Goal: Information Seeking & Learning: Learn about a topic

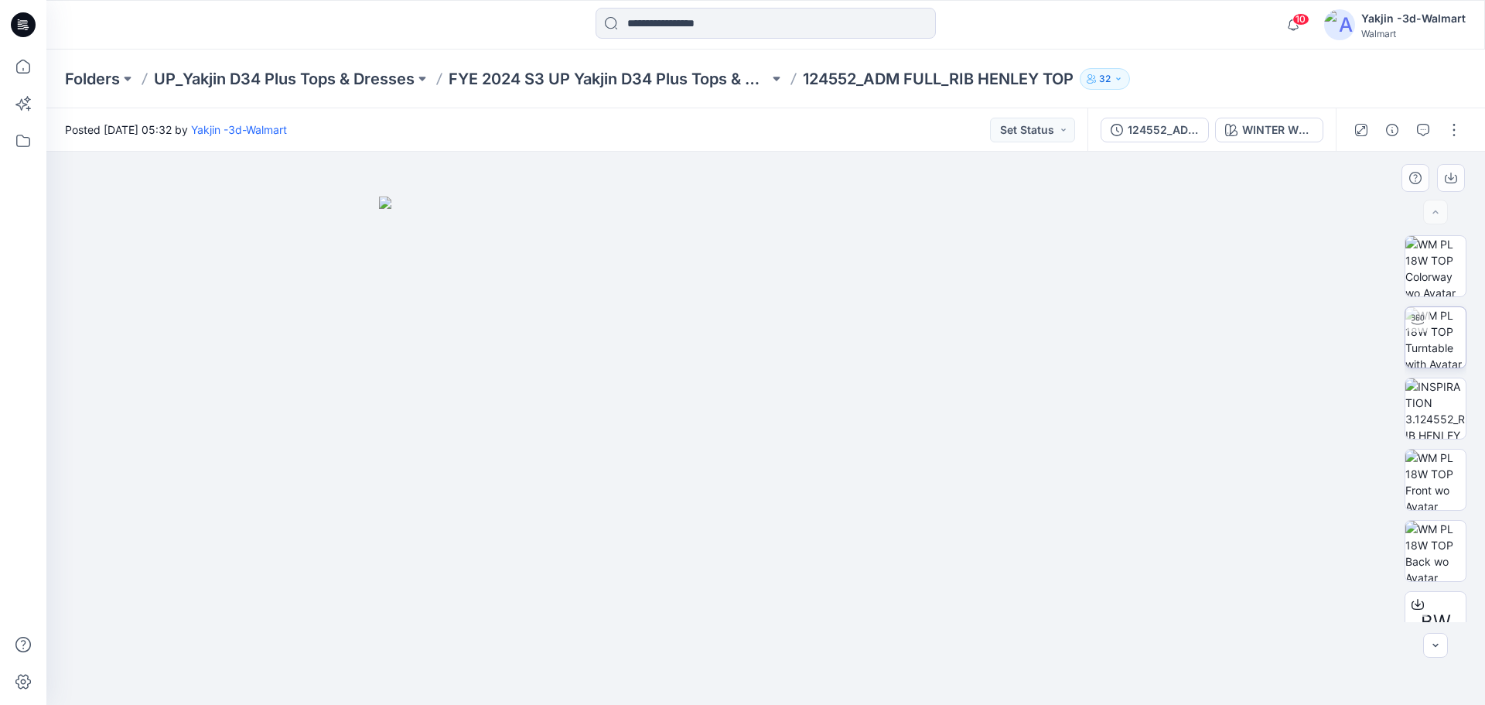
click at [1445, 337] on img at bounding box center [1435, 337] width 60 height 60
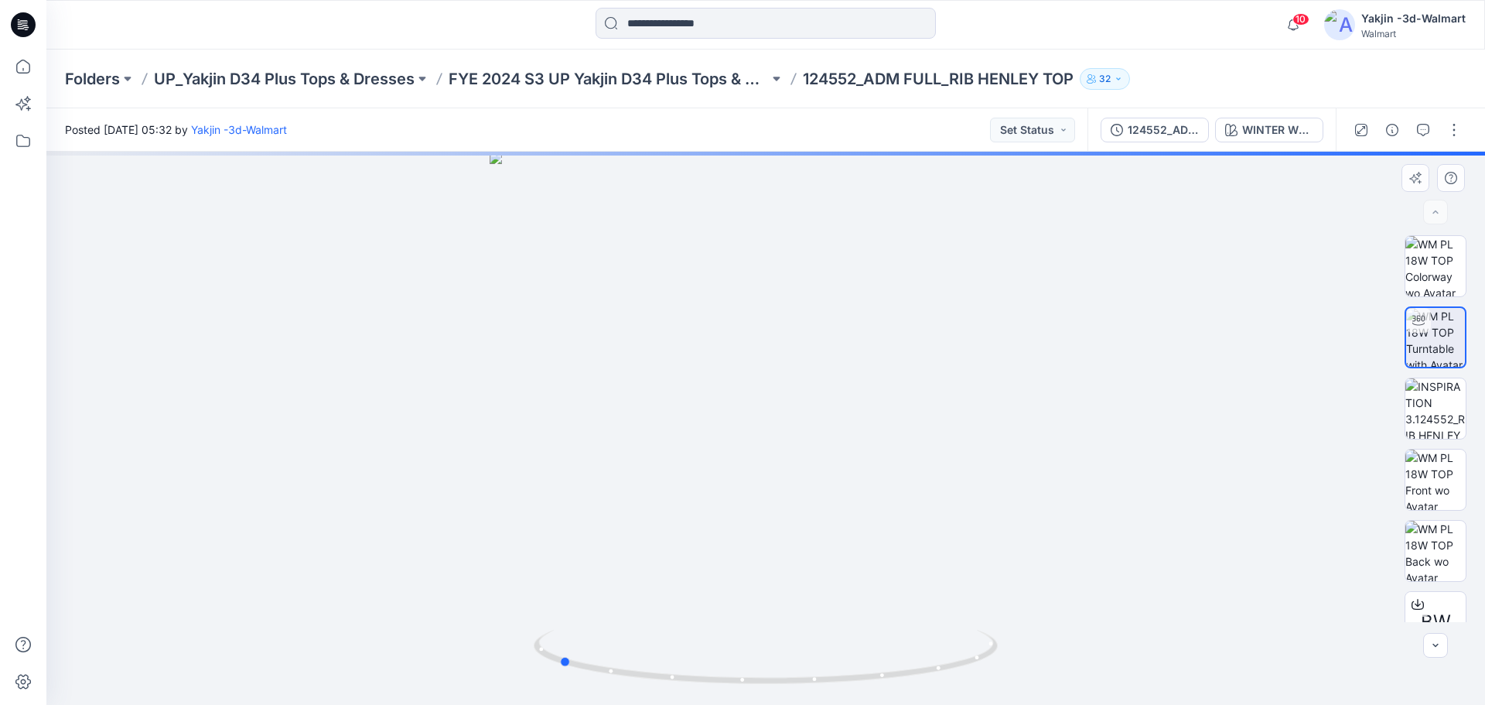
drag, startPoint x: 790, startPoint y: 689, endPoint x: 1009, endPoint y: 565, distance: 251.8
click at [1049, 679] on div at bounding box center [765, 428] width 1438 height 553
drag, startPoint x: 796, startPoint y: 360, endPoint x: 805, endPoint y: 499, distance: 138.7
click at [818, 572] on img at bounding box center [796, 237] width 1886 height 935
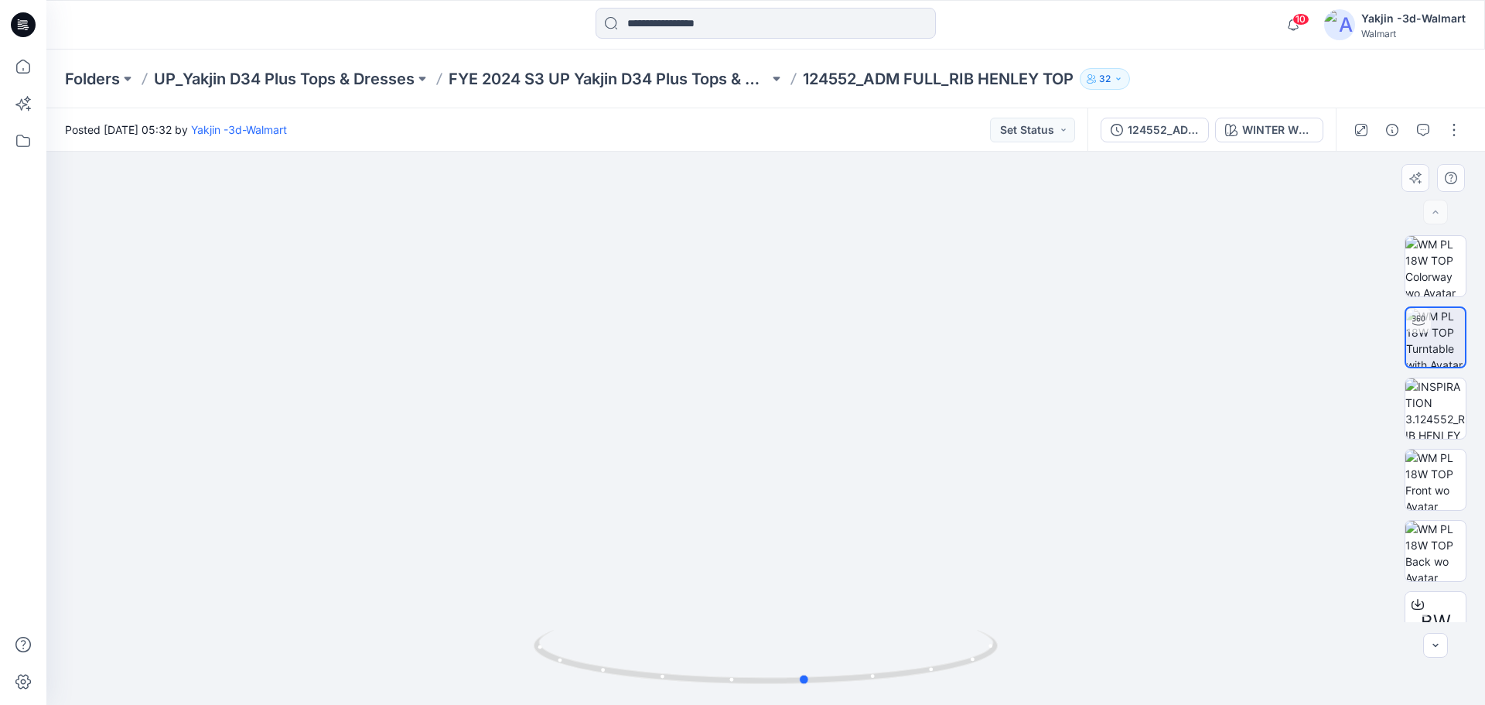
drag, startPoint x: 807, startPoint y: 689, endPoint x: 1049, endPoint y: 688, distance: 241.3
click at [1049, 688] on div at bounding box center [765, 428] width 1438 height 553
drag, startPoint x: 885, startPoint y: 677, endPoint x: 1079, endPoint y: 661, distance: 194.7
click at [1079, 661] on div at bounding box center [765, 428] width 1438 height 553
click at [23, 28] on icon at bounding box center [23, 24] width 25 height 25
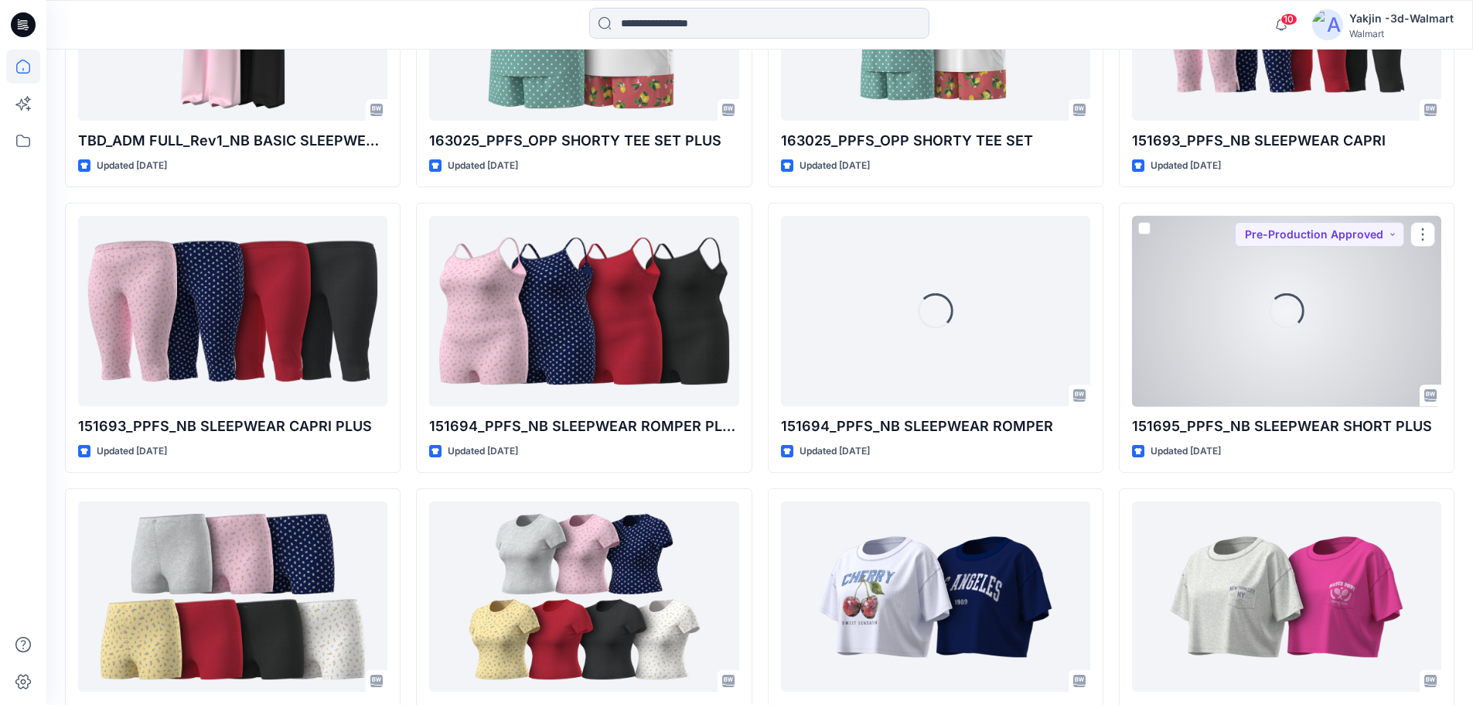
scroll to position [11566, 0]
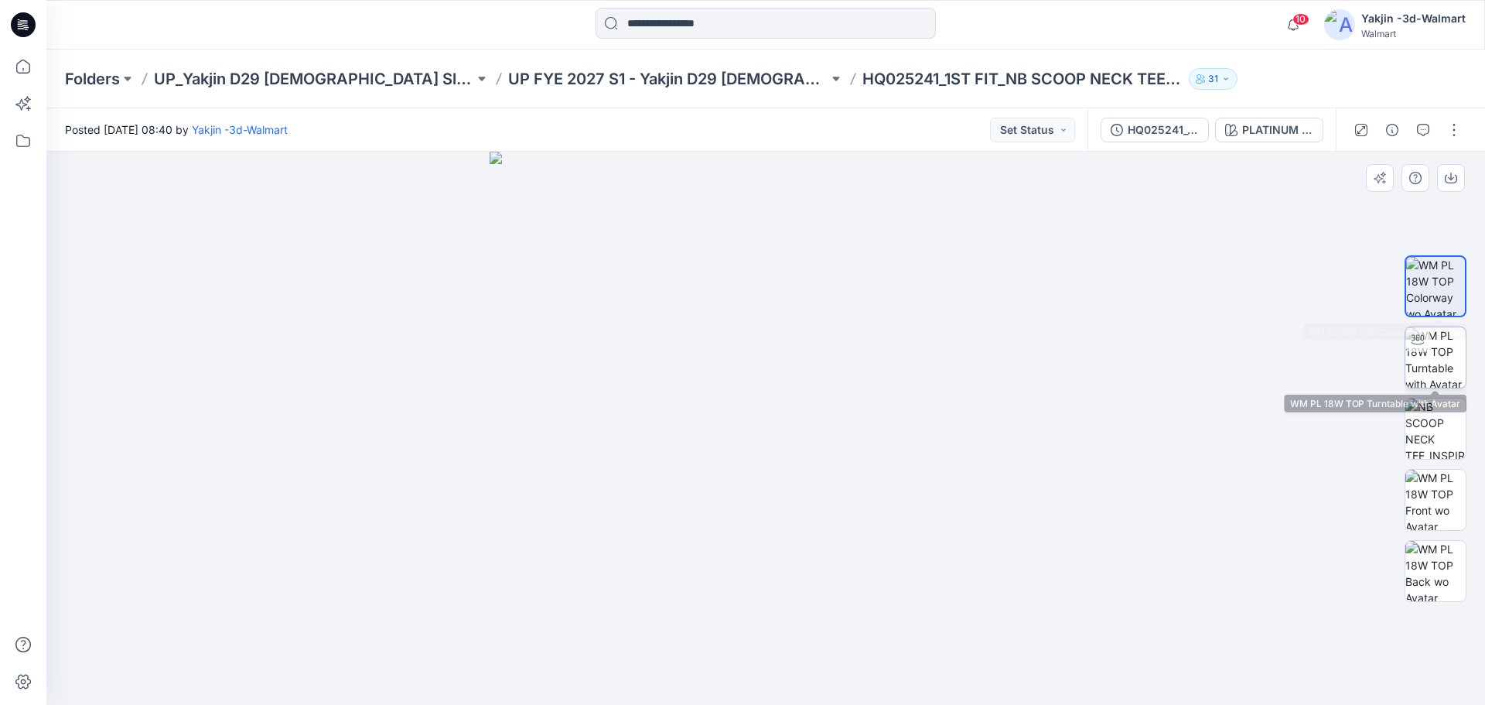
click at [1449, 354] on img at bounding box center [1435, 357] width 60 height 60
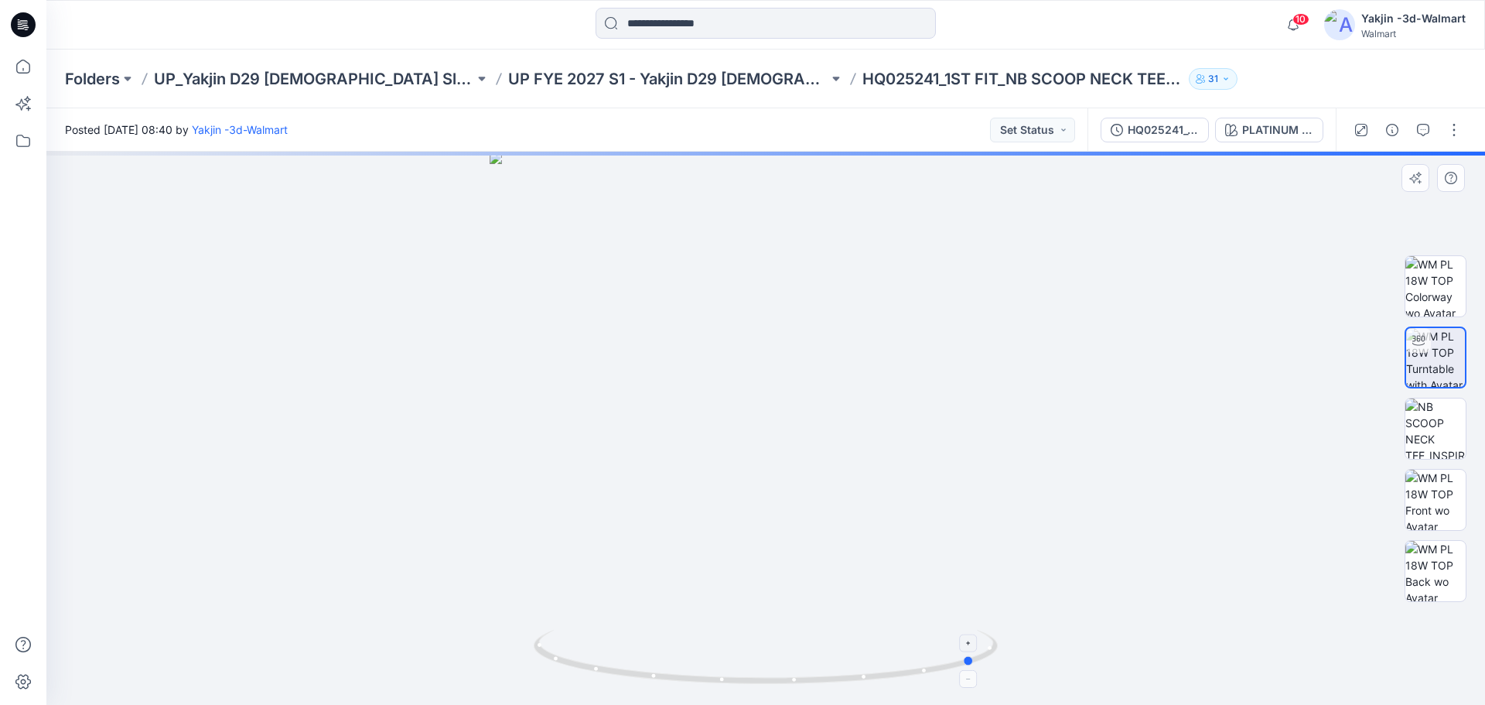
drag, startPoint x: 723, startPoint y: 680, endPoint x: 914, endPoint y: 680, distance: 191.0
click at [913, 680] on icon at bounding box center [768, 659] width 468 height 58
drag, startPoint x: 807, startPoint y: 270, endPoint x: 802, endPoint y: 466, distance: 196.5
click at [803, 466] on img at bounding box center [766, 339] width 1294 height 729
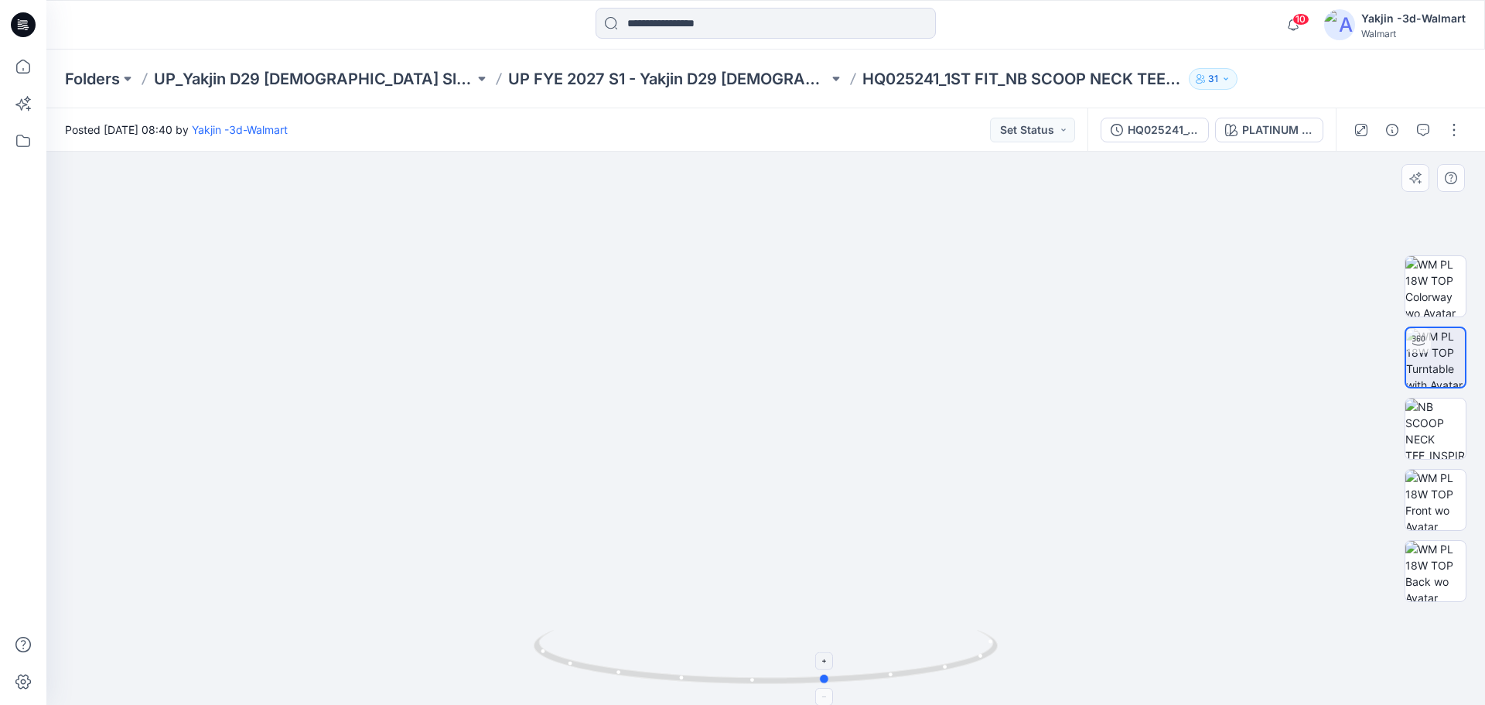
drag, startPoint x: 667, startPoint y: 672, endPoint x: 923, endPoint y: 669, distance: 256.8
click at [923, 669] on icon at bounding box center [768, 659] width 468 height 58
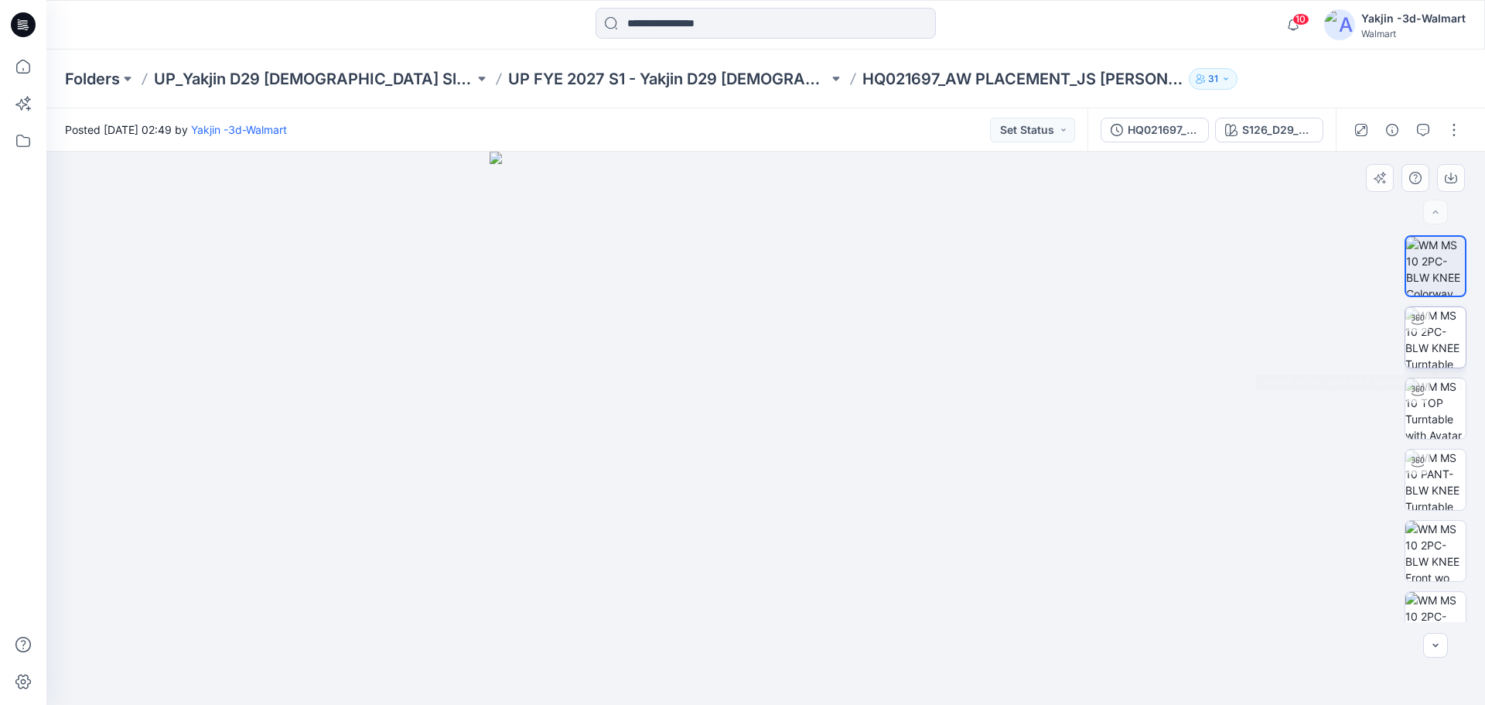
click at [1439, 329] on img at bounding box center [1435, 337] width 60 height 60
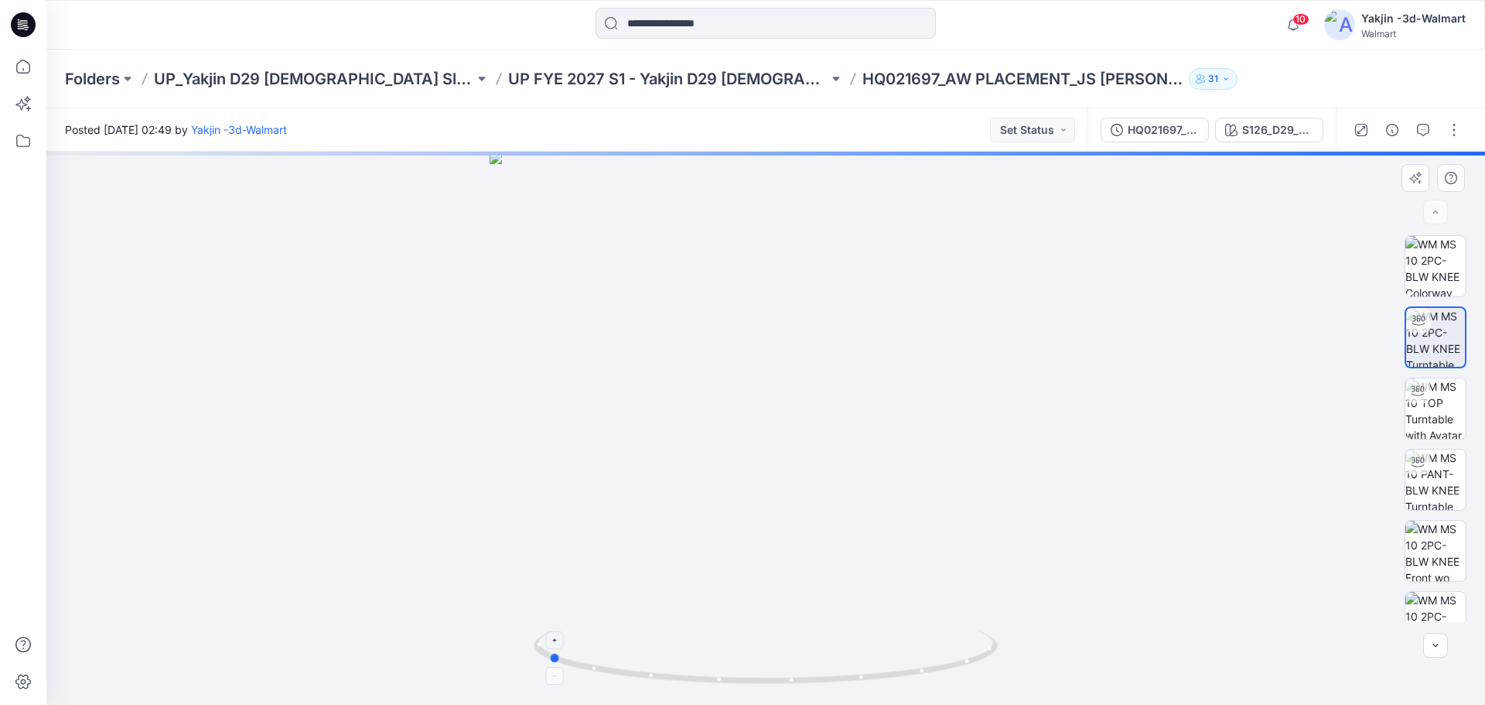
drag, startPoint x: 732, startPoint y: 682, endPoint x: 971, endPoint y: 682, distance: 239.0
click at [971, 682] on icon at bounding box center [768, 659] width 468 height 58
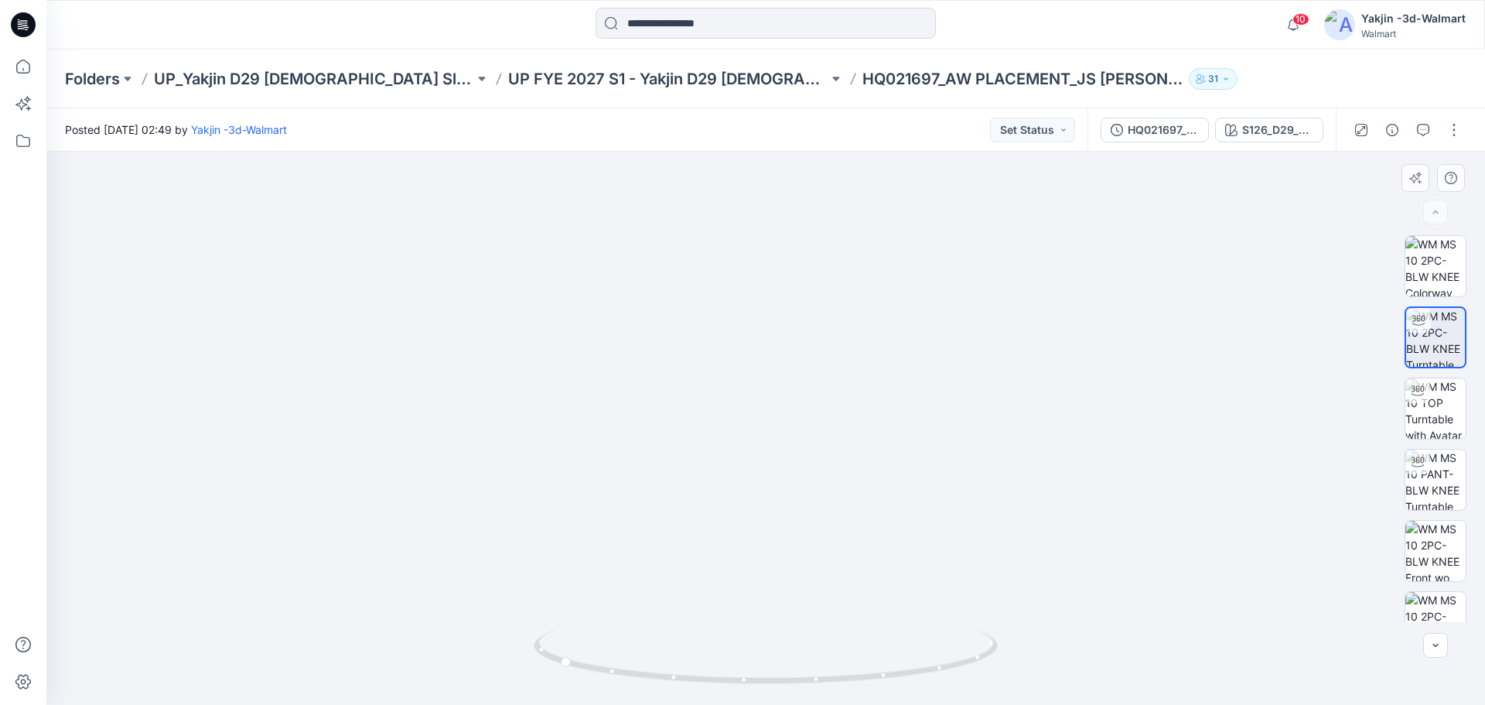
drag, startPoint x: 770, startPoint y: 460, endPoint x: 771, endPoint y: 580, distance: 119.9
click at [771, 580] on img at bounding box center [766, 402] width 1302 height 603
drag, startPoint x: 788, startPoint y: 689, endPoint x: 937, endPoint y: 695, distance: 149.4
click at [937, 695] on img at bounding box center [766, 667] width 464 height 75
drag, startPoint x: 647, startPoint y: 676, endPoint x: 867, endPoint y: 708, distance: 222.8
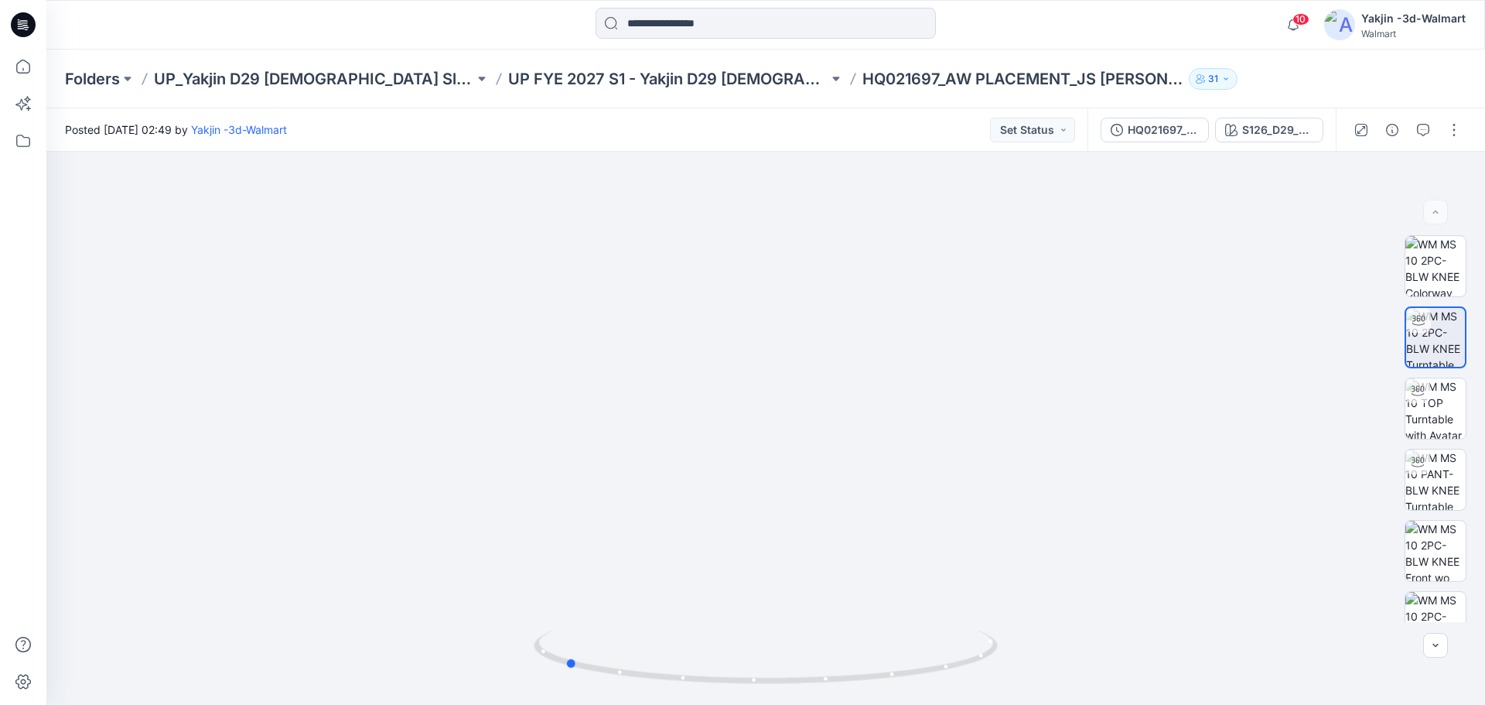
click at [867, 704] on html "10 Notifications Your style HQ025241_1ST FIT_NB SCOOP NECK TEE PLUS is ready 16…" at bounding box center [742, 352] width 1485 height 705
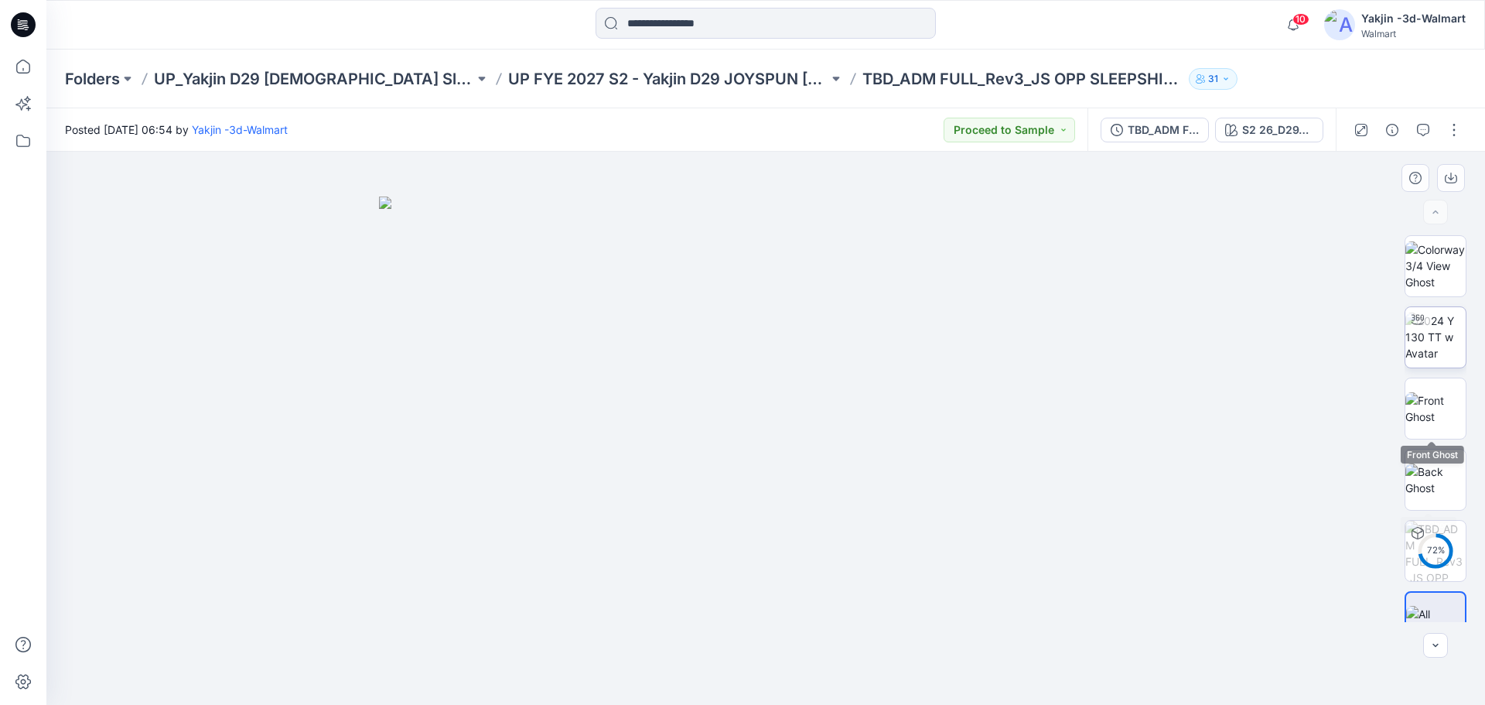
click at [1421, 332] on img at bounding box center [1435, 336] width 60 height 49
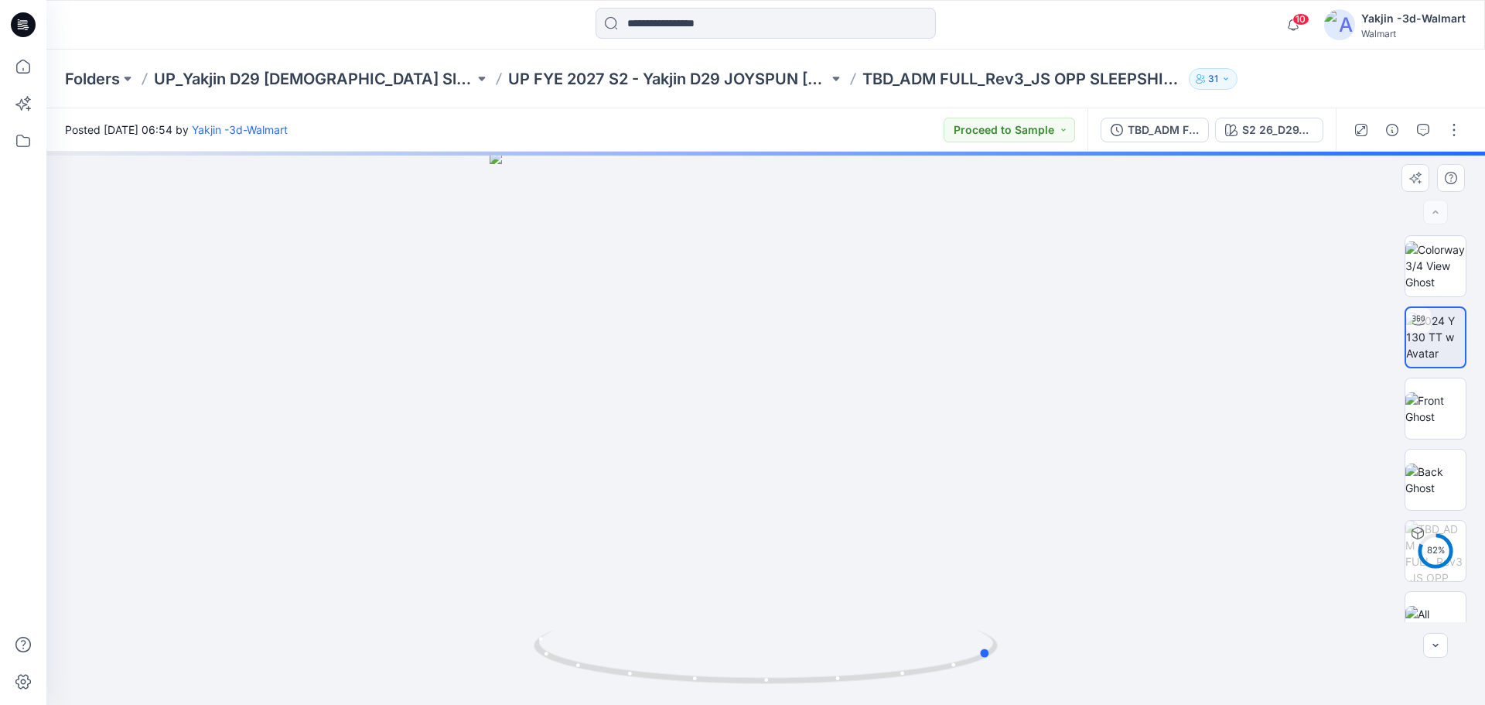
drag, startPoint x: 763, startPoint y: 688, endPoint x: 679, endPoint y: 534, distance: 175.8
click at [565, 669] on div at bounding box center [765, 428] width 1438 height 553
drag, startPoint x: 790, startPoint y: 688, endPoint x: 818, endPoint y: 686, distance: 27.9
click at [818, 686] on div at bounding box center [765, 428] width 1438 height 553
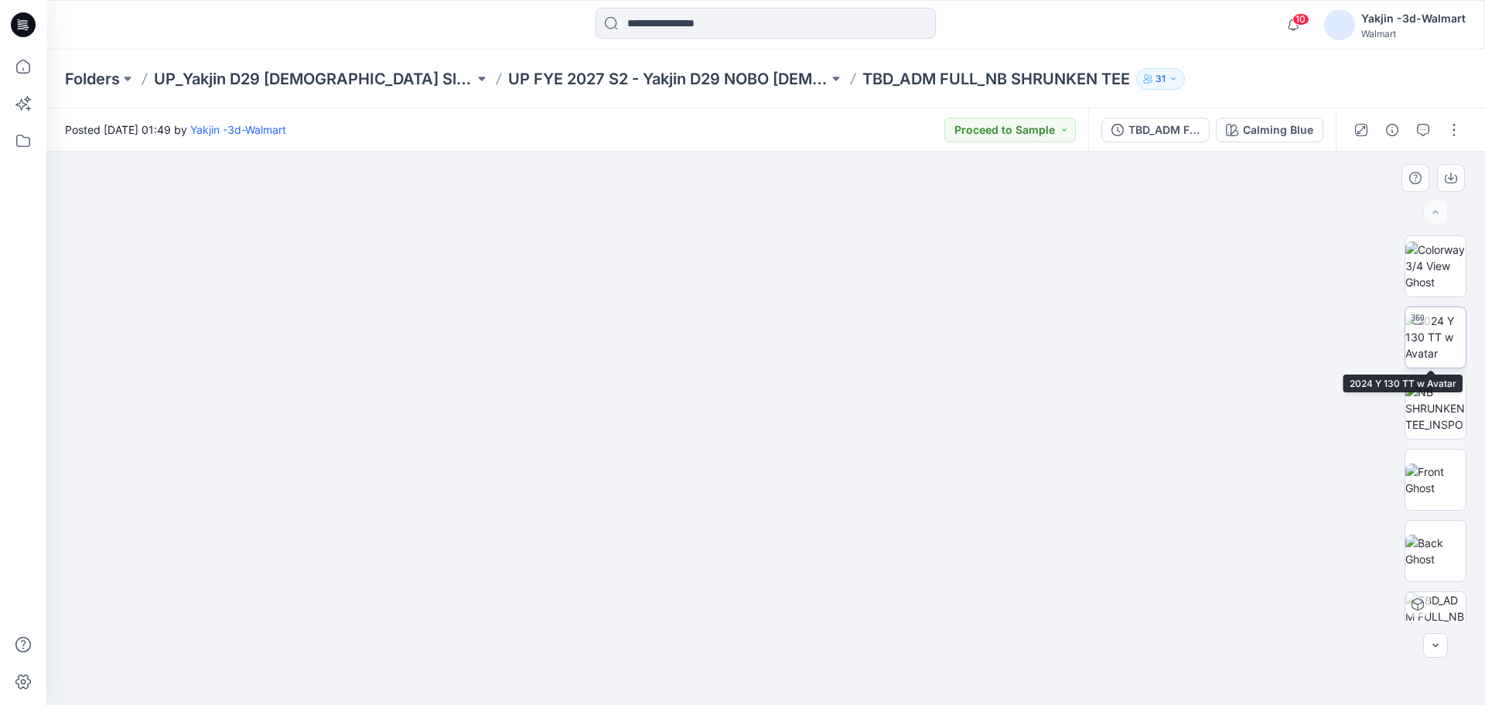
click at [1418, 333] on img at bounding box center [1435, 336] width 60 height 49
drag, startPoint x: 804, startPoint y: 684, endPoint x: 706, endPoint y: 659, distance: 101.3
click at [706, 659] on icon at bounding box center [768, 659] width 468 height 58
drag, startPoint x: 744, startPoint y: 686, endPoint x: 985, endPoint y: 697, distance: 241.5
click at [985, 697] on div at bounding box center [766, 665] width 464 height 77
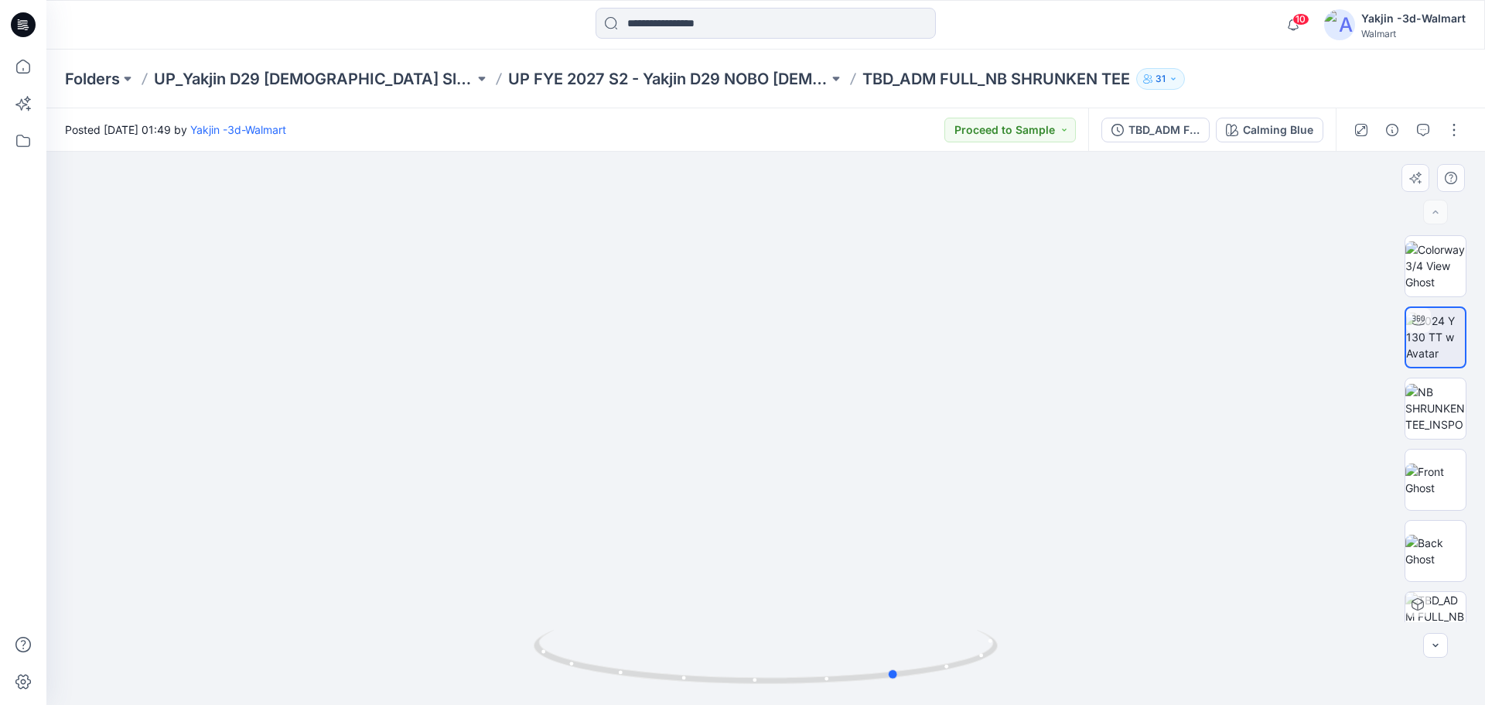
drag, startPoint x: 847, startPoint y: 693, endPoint x: 745, endPoint y: 700, distance: 102.3
click at [745, 700] on img at bounding box center [766, 667] width 464 height 75
drag, startPoint x: 810, startPoint y: 691, endPoint x: 746, endPoint y: 691, distance: 64.2
click at [746, 691] on div at bounding box center [766, 665] width 464 height 77
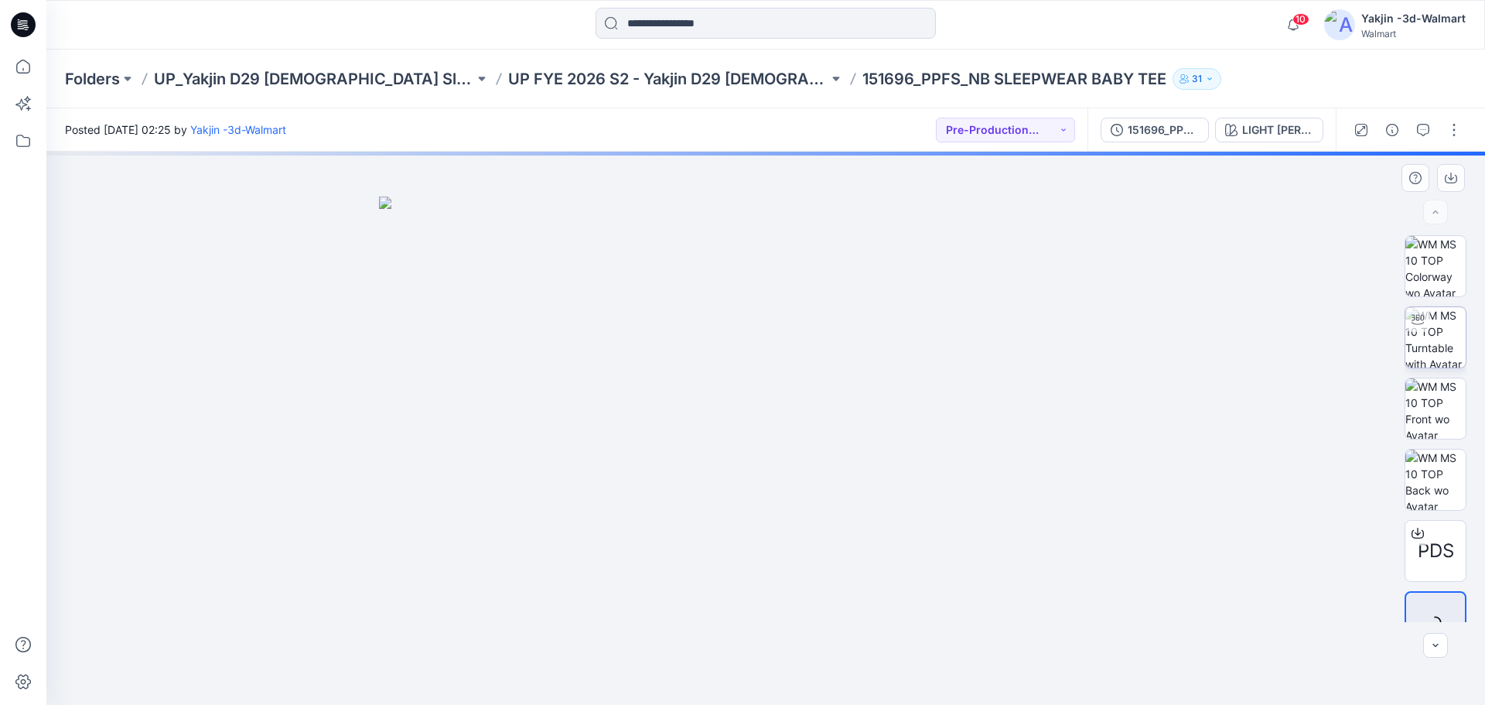
click at [1439, 337] on img at bounding box center [1435, 337] width 60 height 60
drag, startPoint x: 820, startPoint y: 299, endPoint x: 847, endPoint y: 595, distance: 296.7
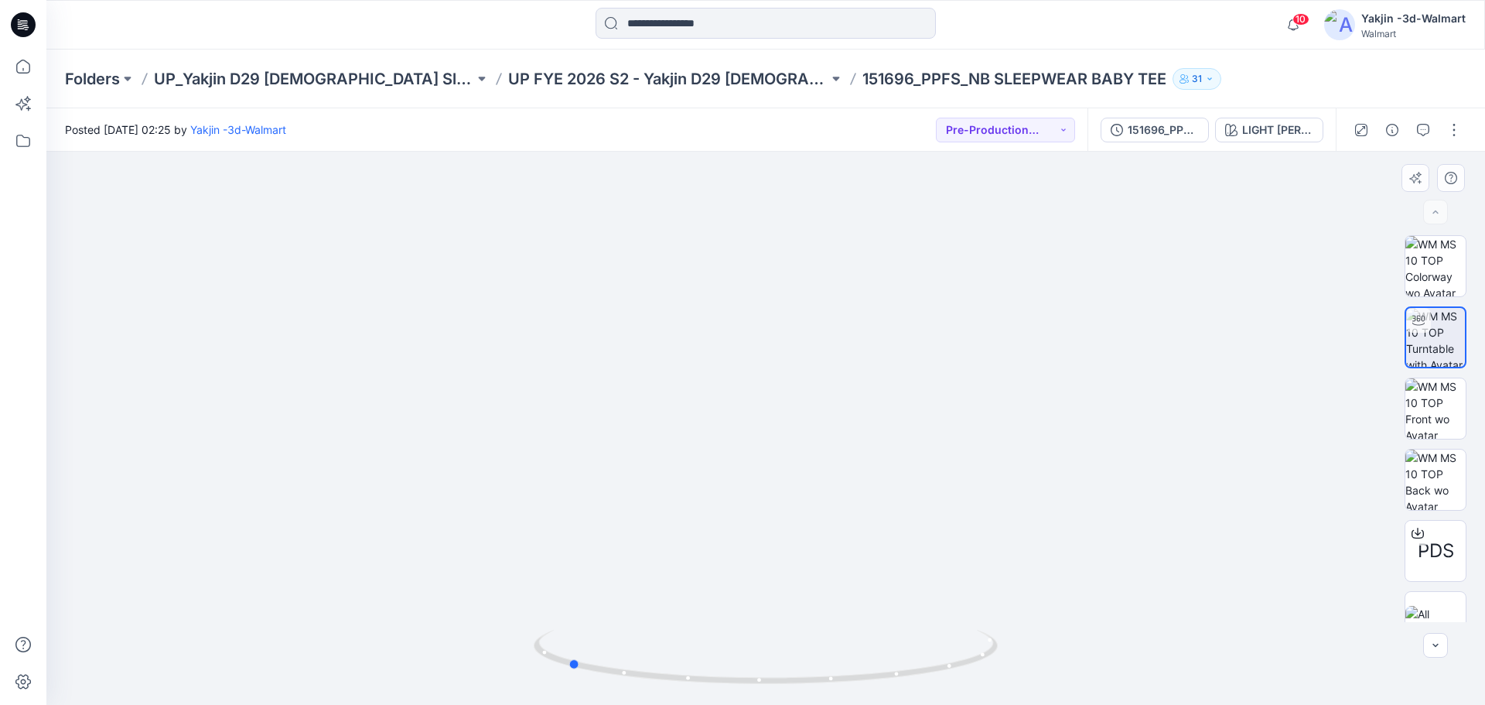
drag, startPoint x: 801, startPoint y: 676, endPoint x: 1019, endPoint y: 672, distance: 217.4
click at [1019, 672] on div at bounding box center [765, 428] width 1438 height 553
drag, startPoint x: 781, startPoint y: 693, endPoint x: 558, endPoint y: 650, distance: 227.7
click at [558, 650] on div at bounding box center [766, 665] width 464 height 77
drag, startPoint x: 955, startPoint y: 673, endPoint x: 795, endPoint y: 683, distance: 160.4
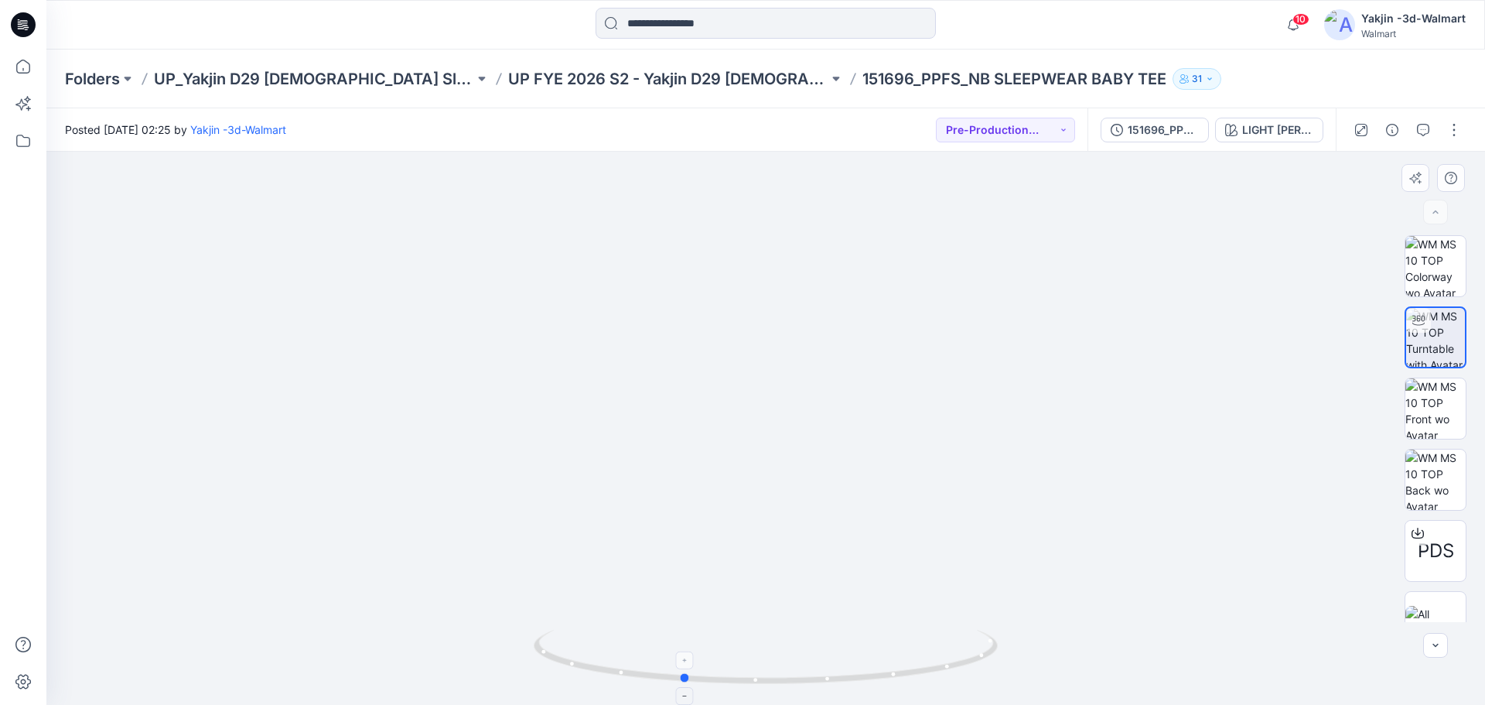
click at [795, 683] on icon at bounding box center [768, 659] width 468 height 58
drag, startPoint x: 831, startPoint y: 690, endPoint x: 927, endPoint y: 688, distance: 96.7
click at [927, 688] on div at bounding box center [766, 665] width 464 height 77
drag, startPoint x: 828, startPoint y: 691, endPoint x: 740, endPoint y: 681, distance: 88.7
click at [740, 681] on div at bounding box center [766, 665] width 464 height 77
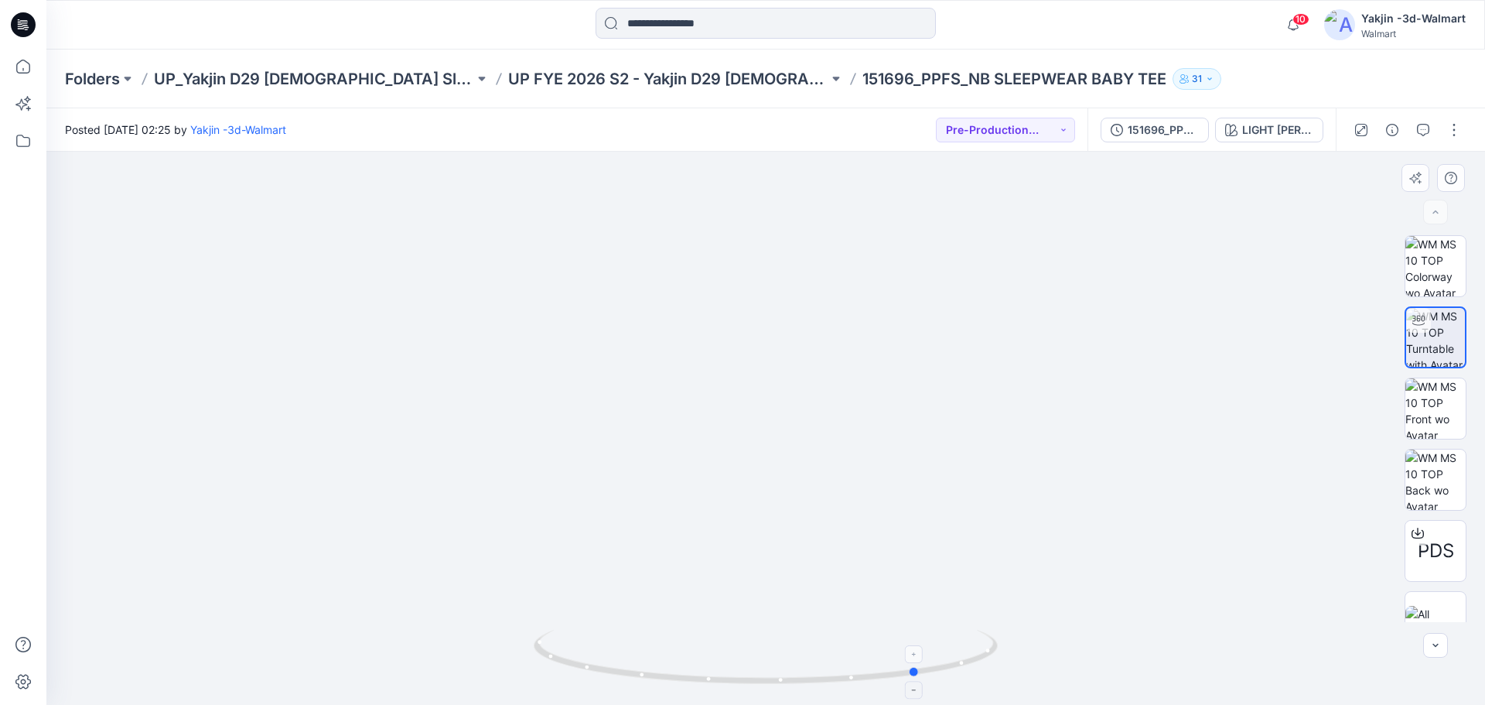
drag, startPoint x: 869, startPoint y: 687, endPoint x: 952, endPoint y: 685, distance: 82.8
click at [952, 685] on icon at bounding box center [768, 659] width 468 height 58
drag, startPoint x: 750, startPoint y: 694, endPoint x: 618, endPoint y: 688, distance: 132.4
click at [618, 688] on img at bounding box center [766, 667] width 464 height 75
click at [1444, 279] on img at bounding box center [1435, 266] width 60 height 60
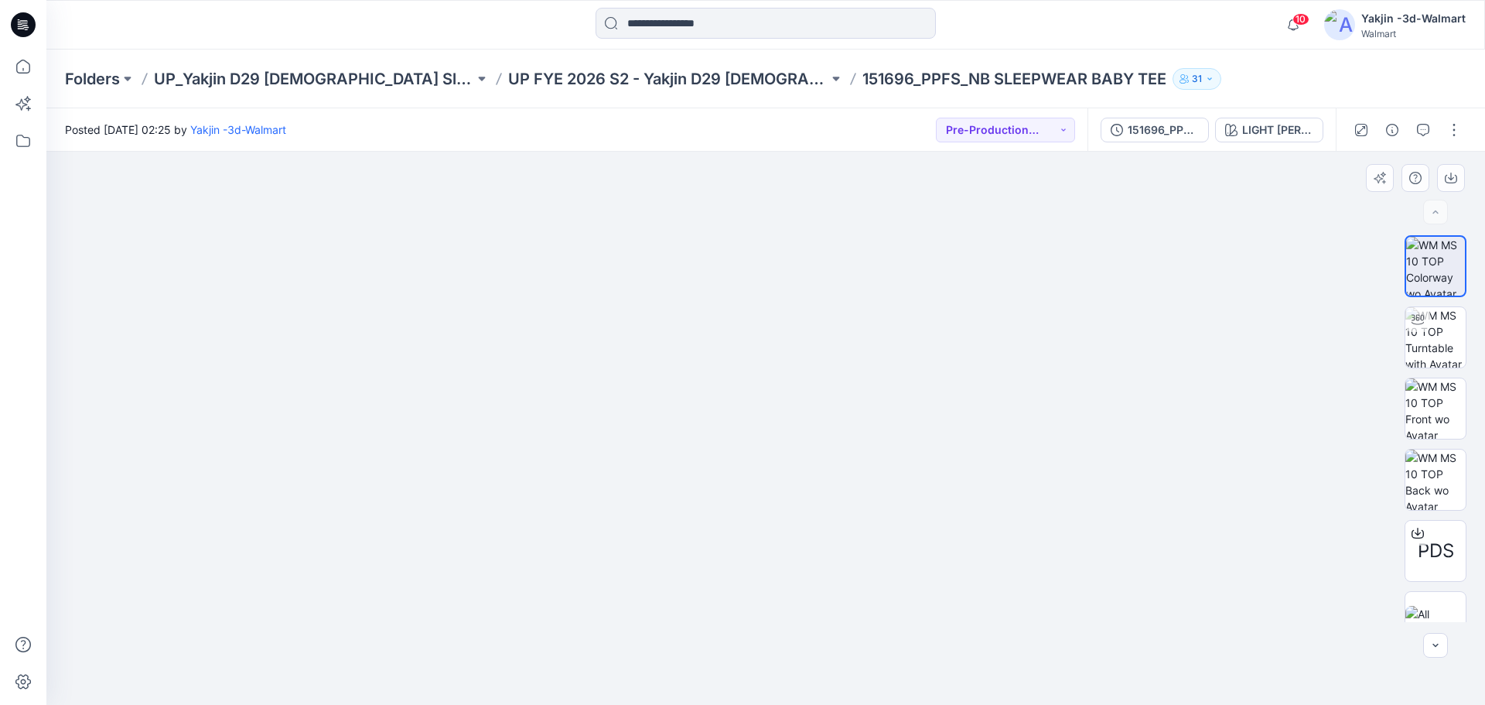
drag, startPoint x: 920, startPoint y: 395, endPoint x: 908, endPoint y: 477, distance: 82.8
click at [909, 152] on img at bounding box center [765, 152] width 773 height 0
drag, startPoint x: 1421, startPoint y: 325, endPoint x: 1313, endPoint y: 357, distance: 112.3
click at [1421, 325] on div at bounding box center [1417, 319] width 25 height 25
drag, startPoint x: 742, startPoint y: 257, endPoint x: 733, endPoint y: 461, distance: 204.3
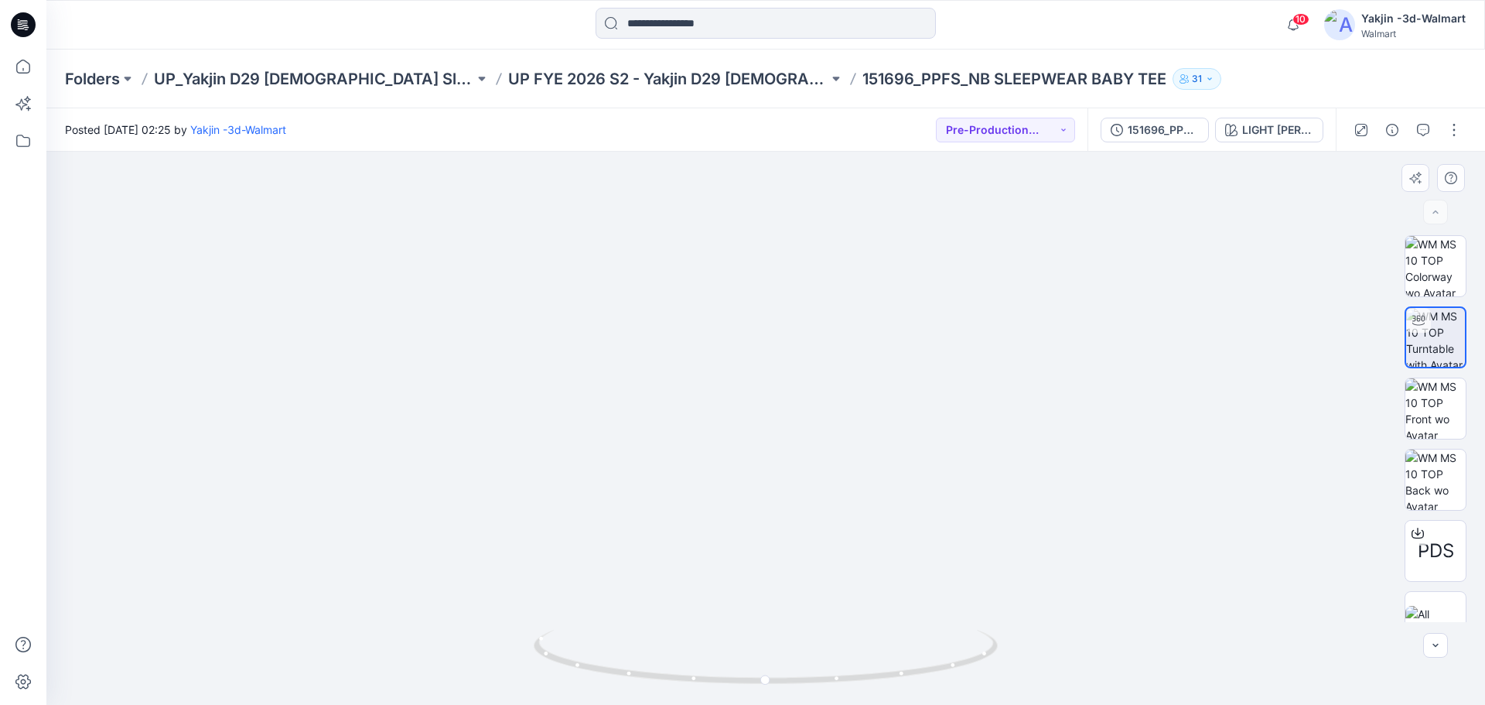
click at [733, 505] on img at bounding box center [765, 399] width 1103 height 612
drag, startPoint x: 896, startPoint y: 692, endPoint x: 941, endPoint y: 678, distance: 47.7
click at [941, 678] on div at bounding box center [766, 665] width 464 height 77
drag, startPoint x: 884, startPoint y: 681, endPoint x: 776, endPoint y: 683, distance: 108.3
click at [776, 683] on icon at bounding box center [768, 659] width 468 height 58
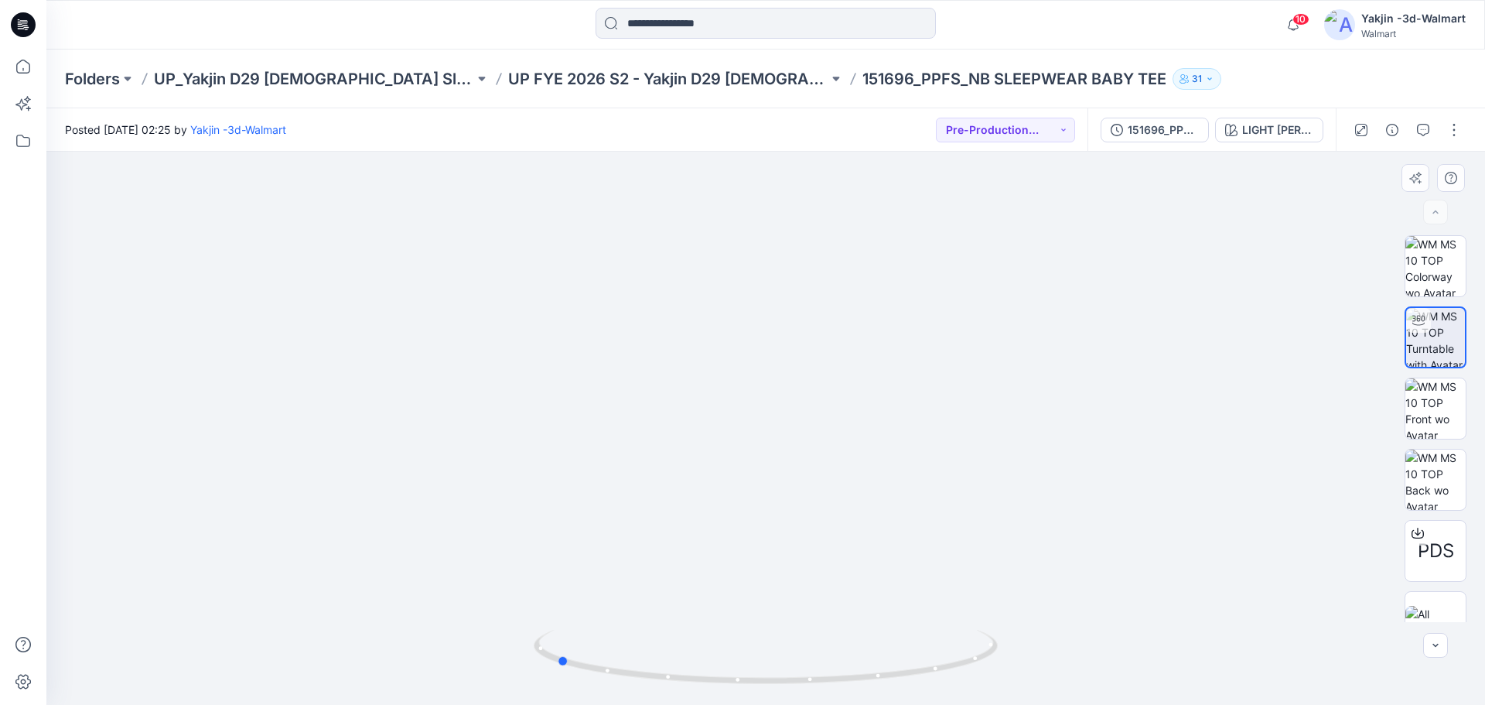
drag, startPoint x: 866, startPoint y: 678, endPoint x: 1070, endPoint y: 667, distance: 204.5
click at [1070, 667] on div at bounding box center [765, 428] width 1438 height 553
drag, startPoint x: 766, startPoint y: 667, endPoint x: 992, endPoint y: 690, distance: 227.8
click at [992, 690] on div at bounding box center [766, 665] width 464 height 77
drag, startPoint x: 813, startPoint y: 690, endPoint x: 1062, endPoint y: 680, distance: 249.2
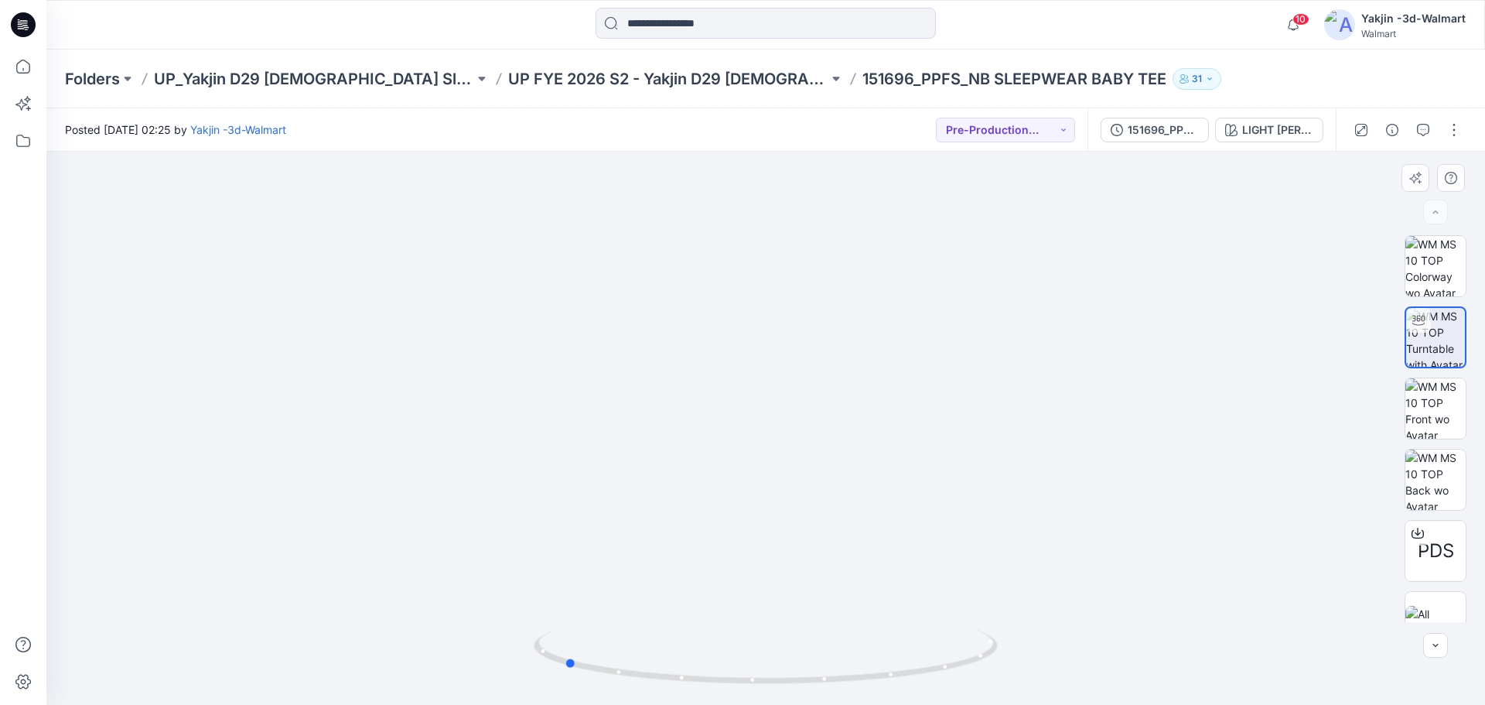
click at [1062, 680] on div at bounding box center [765, 428] width 1438 height 553
drag, startPoint x: 762, startPoint y: 679, endPoint x: 973, endPoint y: 675, distance: 211.2
click at [973, 675] on icon at bounding box center [768, 659] width 468 height 58
drag, startPoint x: 814, startPoint y: 691, endPoint x: 935, endPoint y: 691, distance: 121.4
click at [935, 691] on img at bounding box center [766, 667] width 464 height 75
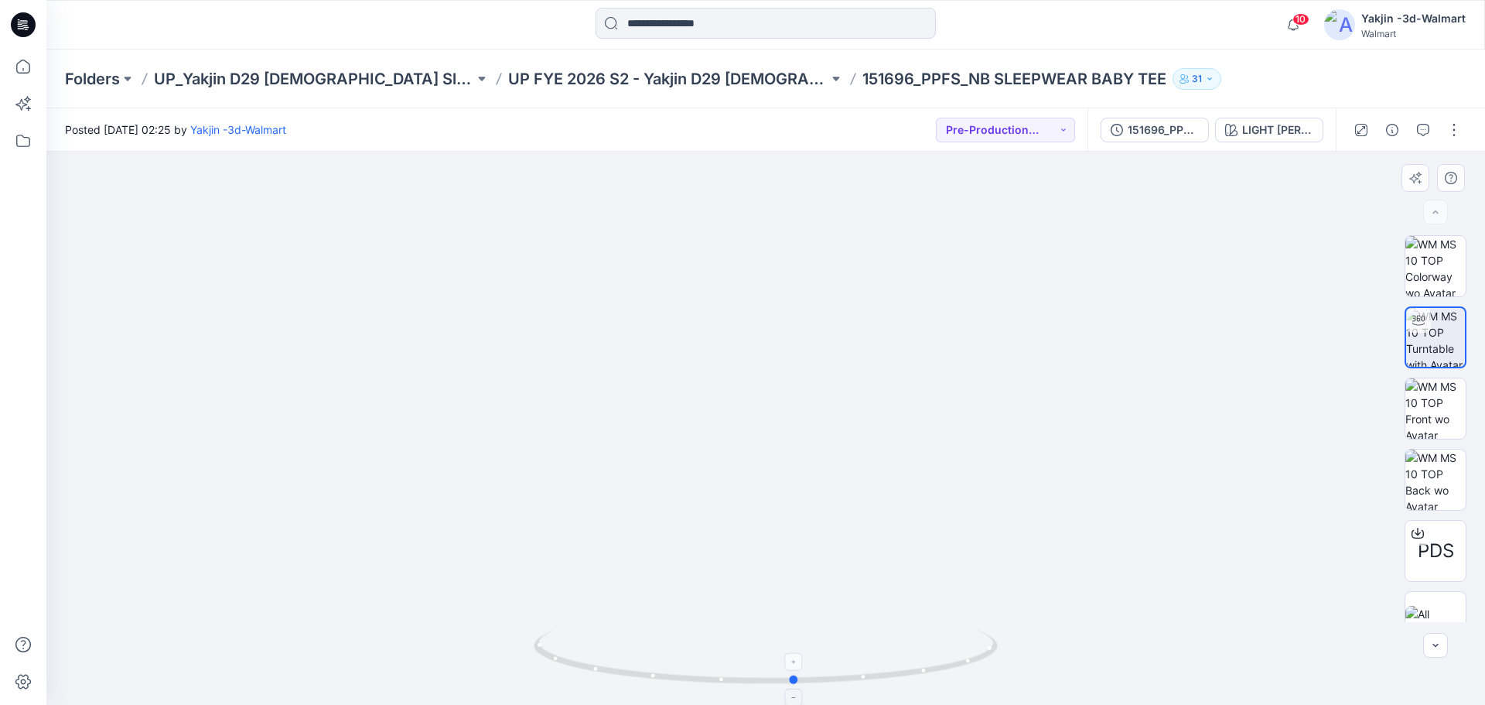
drag, startPoint x: 859, startPoint y: 688, endPoint x: 759, endPoint y: 687, distance: 100.5
click at [759, 687] on div at bounding box center [766, 665] width 464 height 77
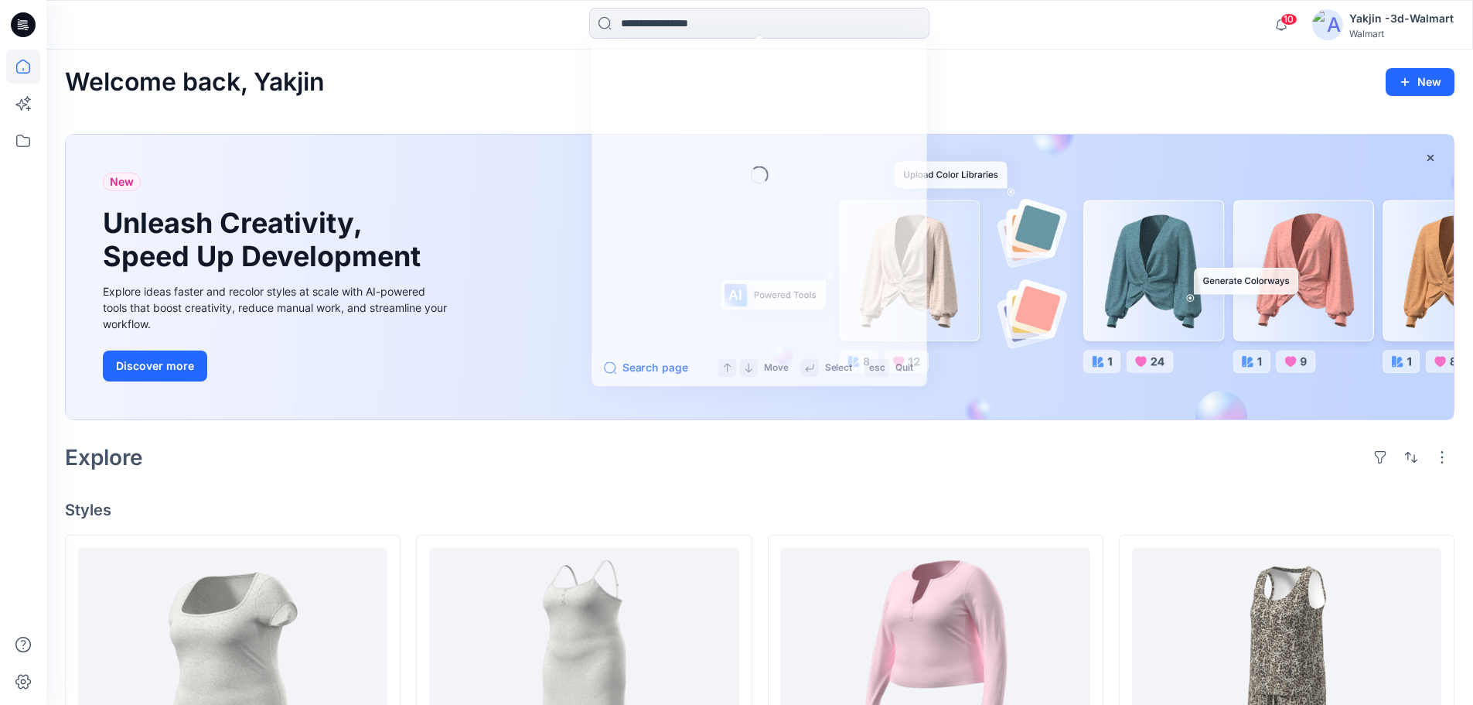
click at [691, 25] on input at bounding box center [759, 23] width 340 height 31
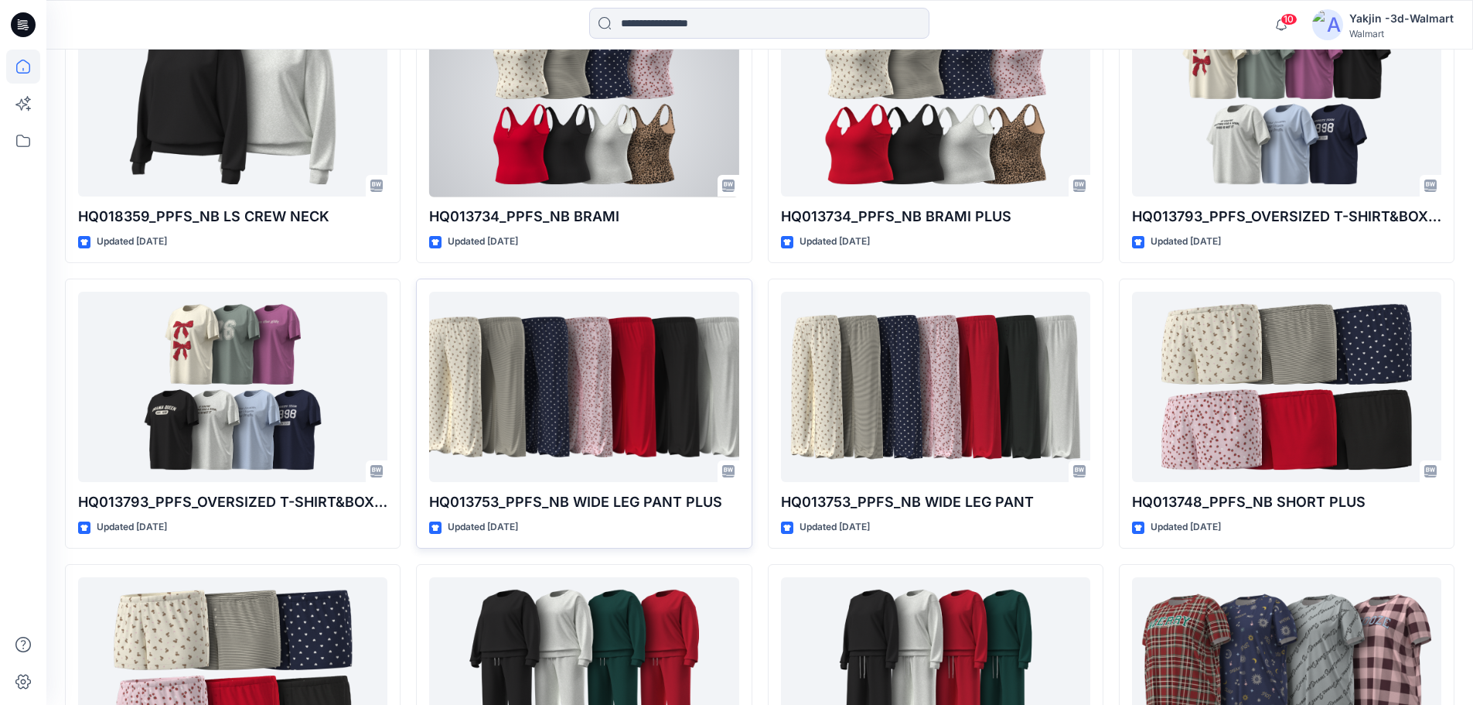
scroll to position [5765, 0]
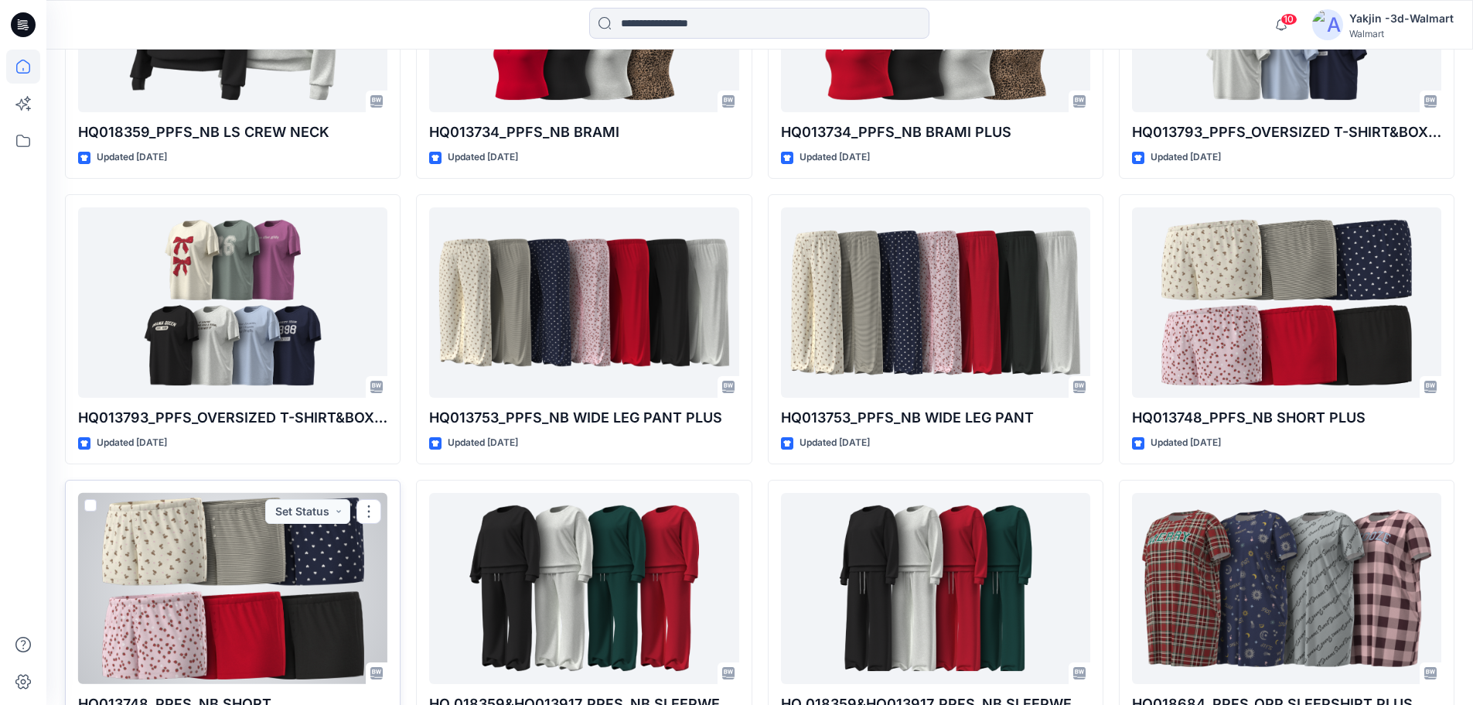
drag, startPoint x: 305, startPoint y: 521, endPoint x: 213, endPoint y: 541, distance: 94.0
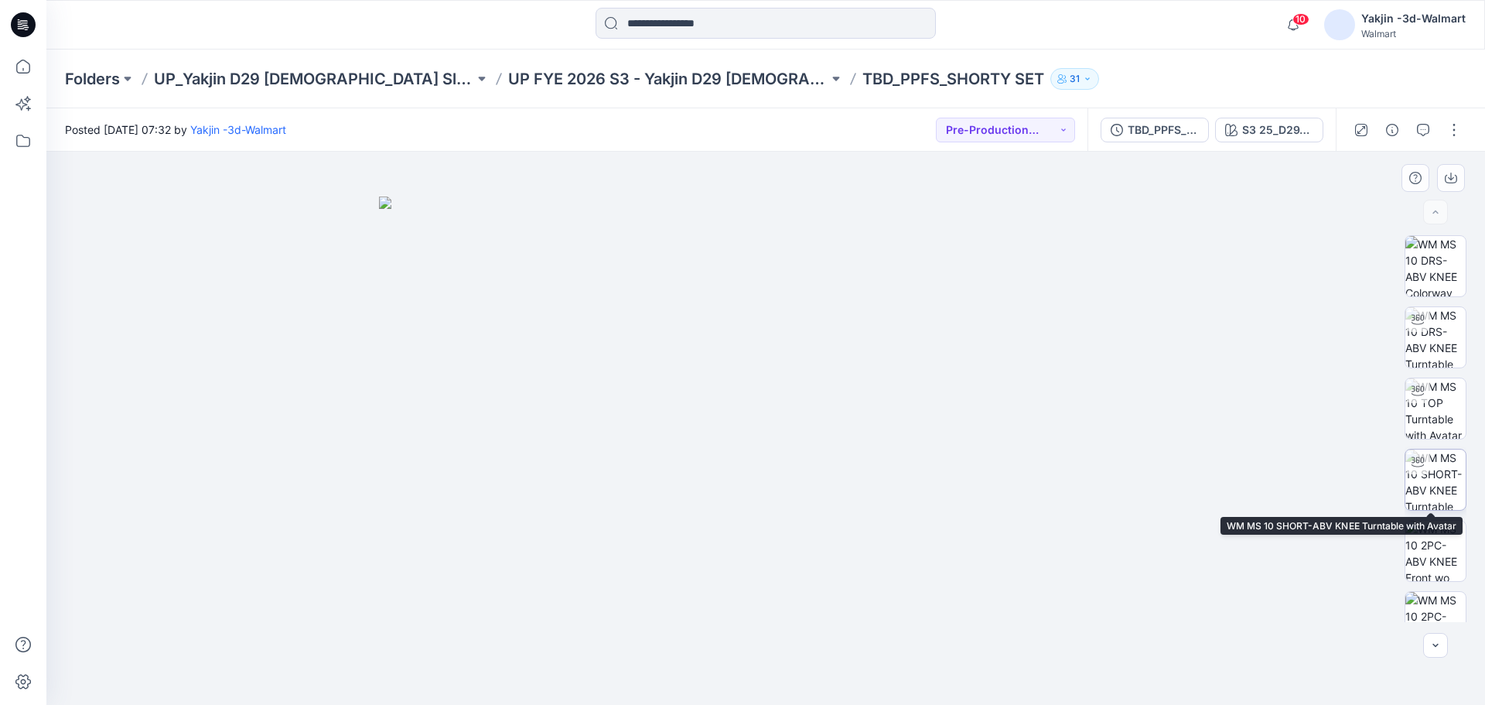
drag, startPoint x: 1448, startPoint y: 490, endPoint x: 1430, endPoint y: 484, distance: 18.8
click at [1447, 490] on img at bounding box center [1435, 479] width 60 height 60
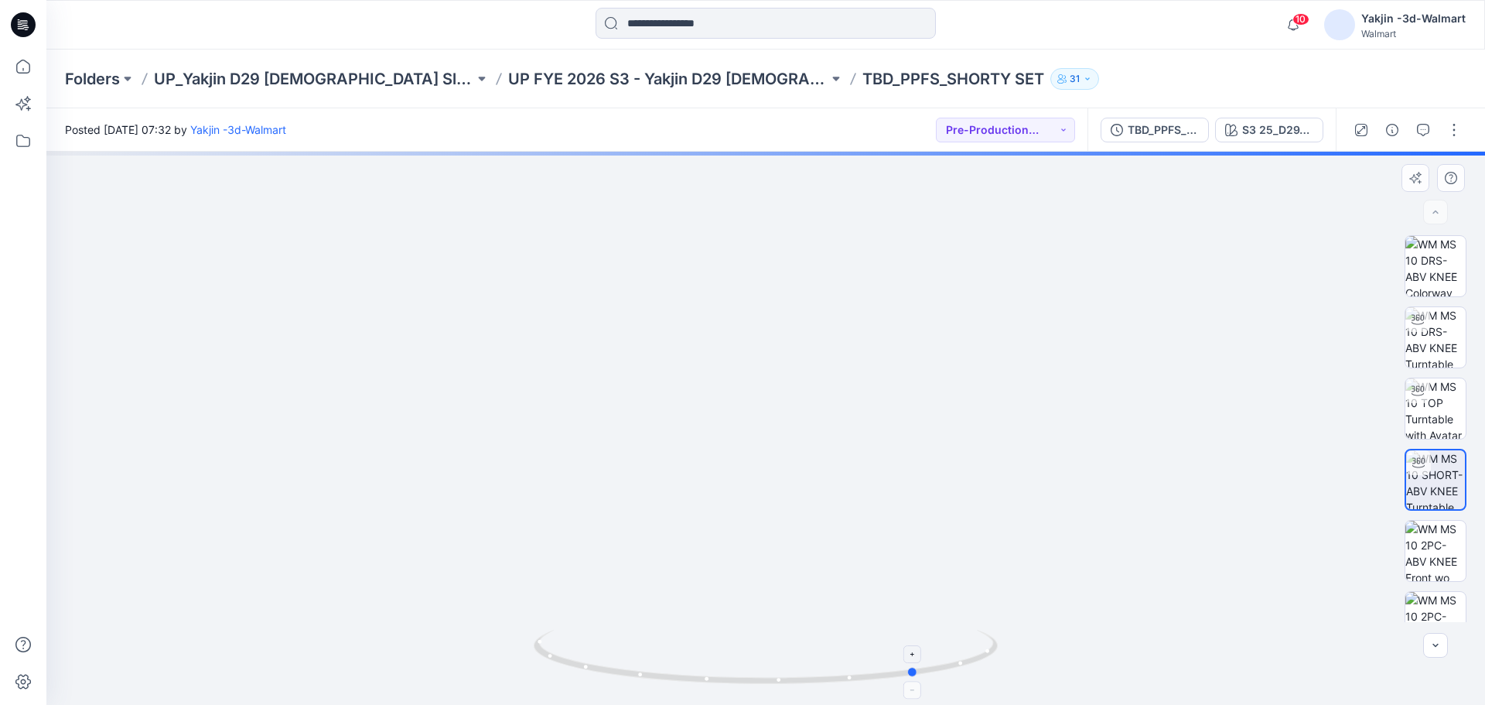
drag, startPoint x: 821, startPoint y: 683, endPoint x: 950, endPoint y: 667, distance: 130.2
click at [950, 667] on icon at bounding box center [768, 659] width 468 height 58
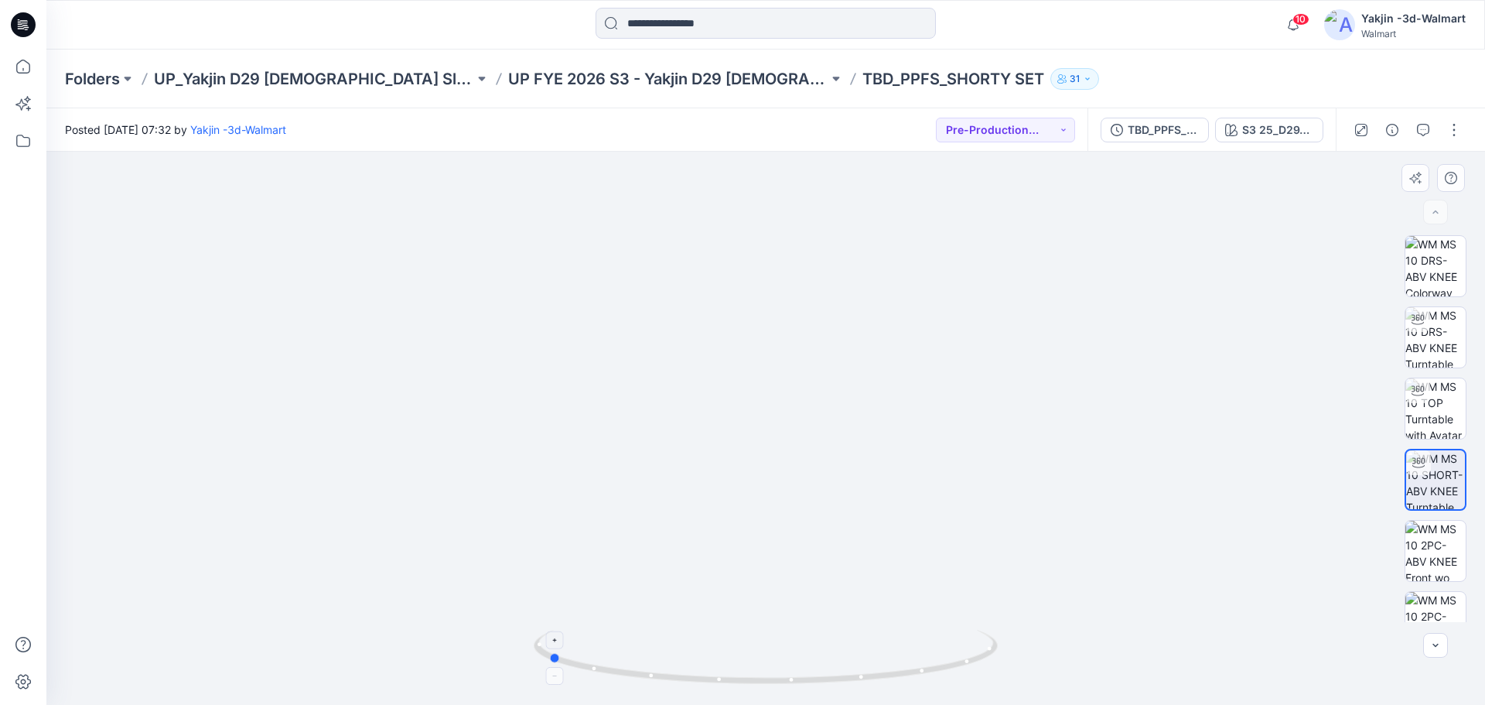
drag, startPoint x: 832, startPoint y: 674, endPoint x: 910, endPoint y: 671, distance: 78.2
click at [910, 671] on icon at bounding box center [768, 659] width 468 height 58
drag, startPoint x: 752, startPoint y: 681, endPoint x: 1105, endPoint y: 691, distance: 353.6
click at [1105, 691] on div at bounding box center [765, 428] width 1438 height 553
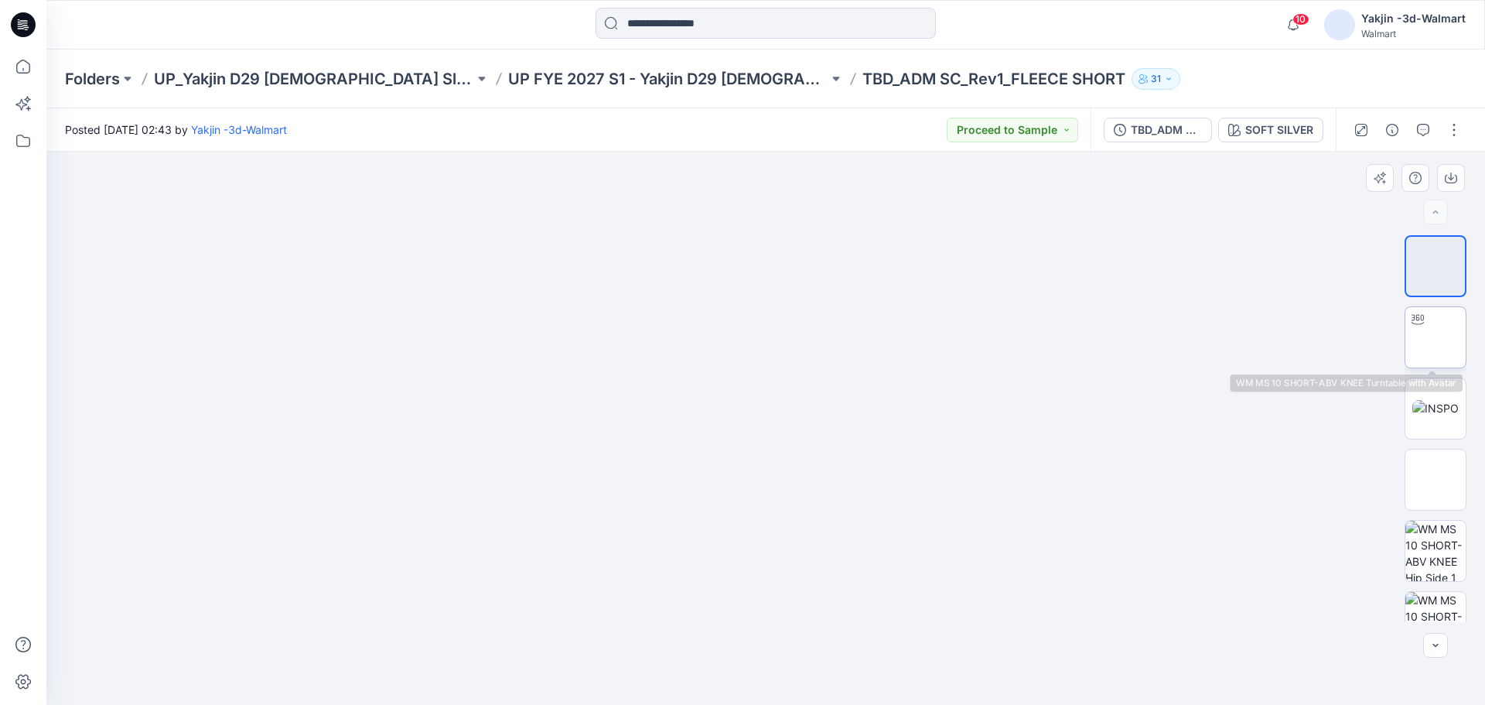
drag, startPoint x: 1399, startPoint y: 340, endPoint x: 1411, endPoint y: 339, distance: 12.5
click at [1399, 340] on div at bounding box center [1435, 428] width 99 height 387
click at [1435, 337] on img at bounding box center [1435, 337] width 0 height 0
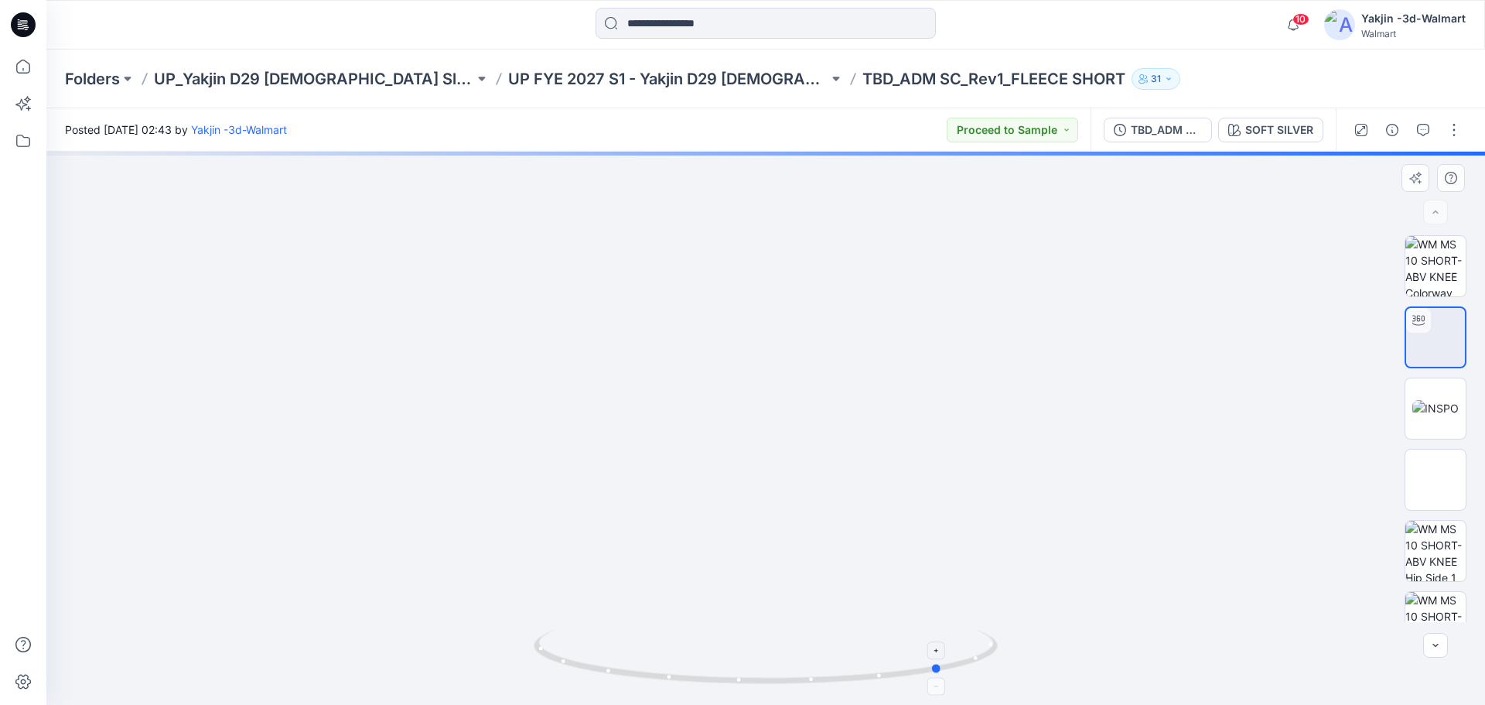
drag, startPoint x: 771, startPoint y: 687, endPoint x: 910, endPoint y: 681, distance: 139.3
click at [910, 681] on icon at bounding box center [768, 659] width 468 height 58
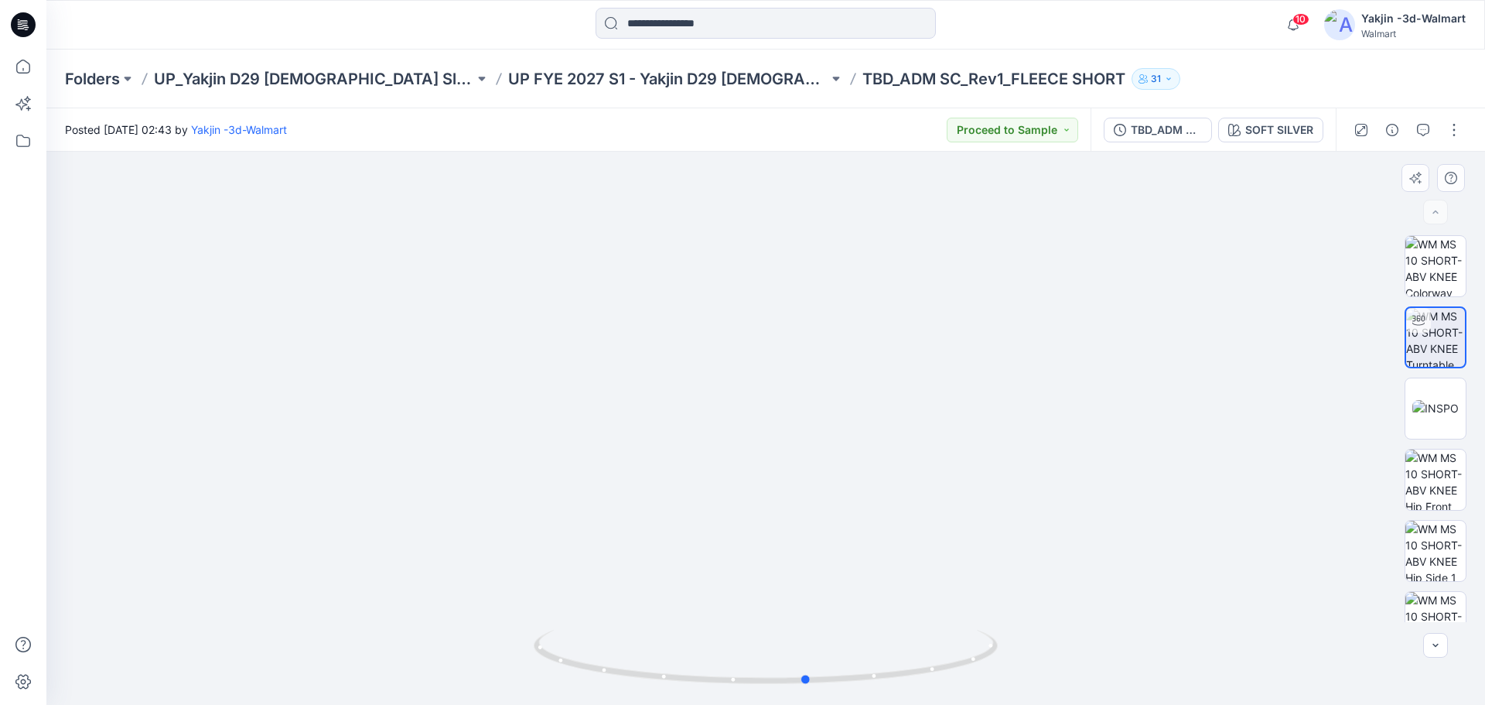
drag, startPoint x: 778, startPoint y: 681, endPoint x: 650, endPoint y: 688, distance: 127.8
click at [650, 688] on div at bounding box center [766, 665] width 464 height 77
drag, startPoint x: 864, startPoint y: 677, endPoint x: 972, endPoint y: 678, distance: 108.3
click at [972, 678] on icon at bounding box center [768, 659] width 468 height 58
drag, startPoint x: 838, startPoint y: 681, endPoint x: 935, endPoint y: 683, distance: 97.5
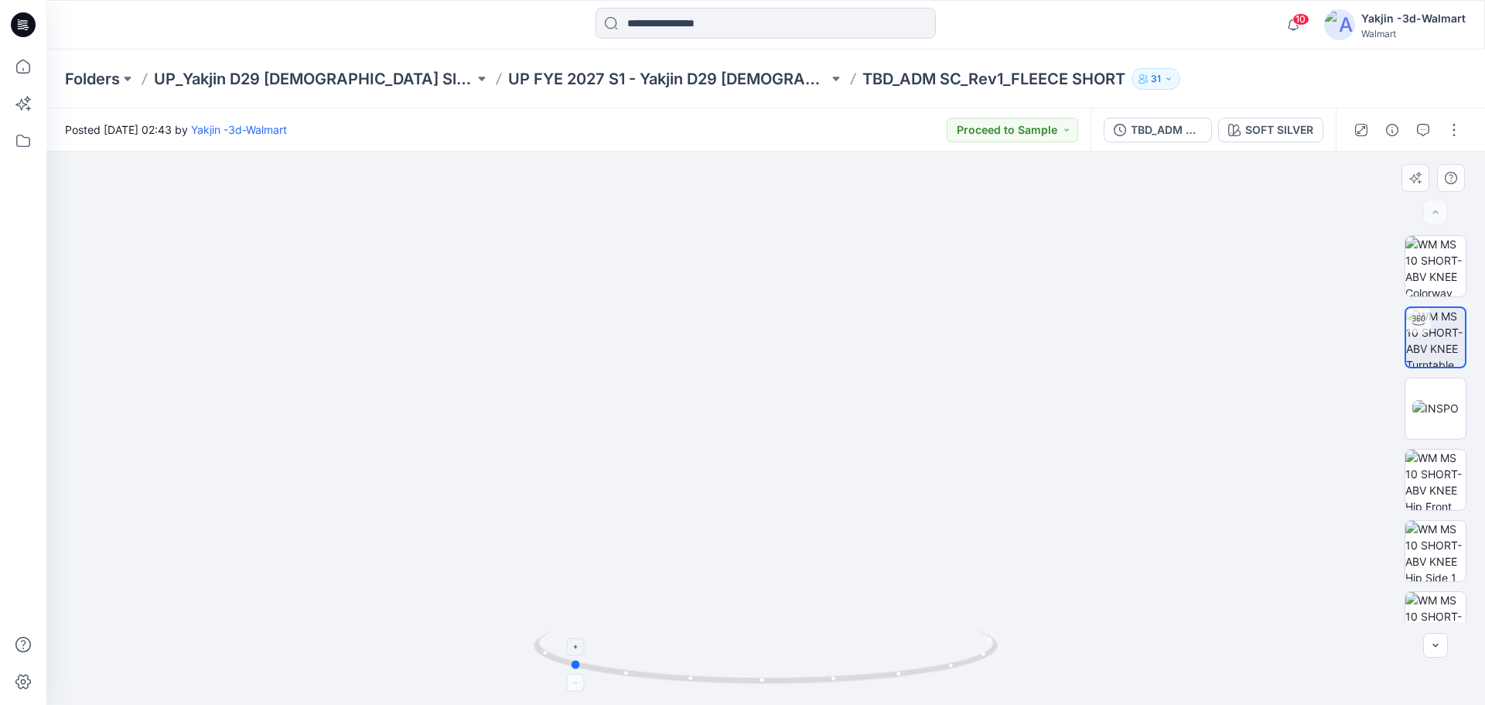
click at [936, 684] on icon at bounding box center [768, 659] width 468 height 58
drag, startPoint x: 718, startPoint y: 678, endPoint x: 876, endPoint y: 686, distance: 158.0
click at [876, 686] on icon at bounding box center [768, 659] width 468 height 58
drag, startPoint x: 793, startPoint y: 691, endPoint x: 876, endPoint y: 699, distance: 83.9
click at [876, 699] on div at bounding box center [766, 665] width 464 height 77
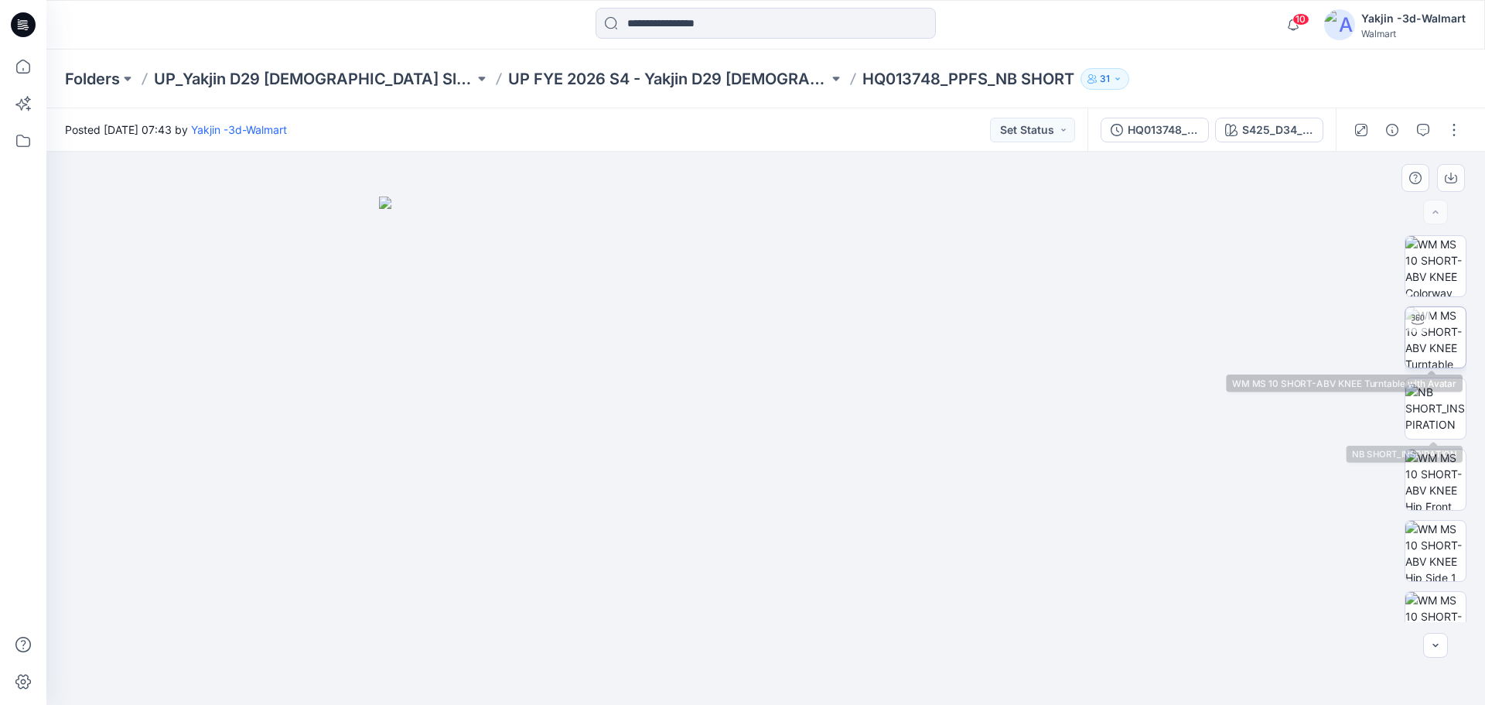
click at [1435, 350] on img at bounding box center [1435, 337] width 60 height 60
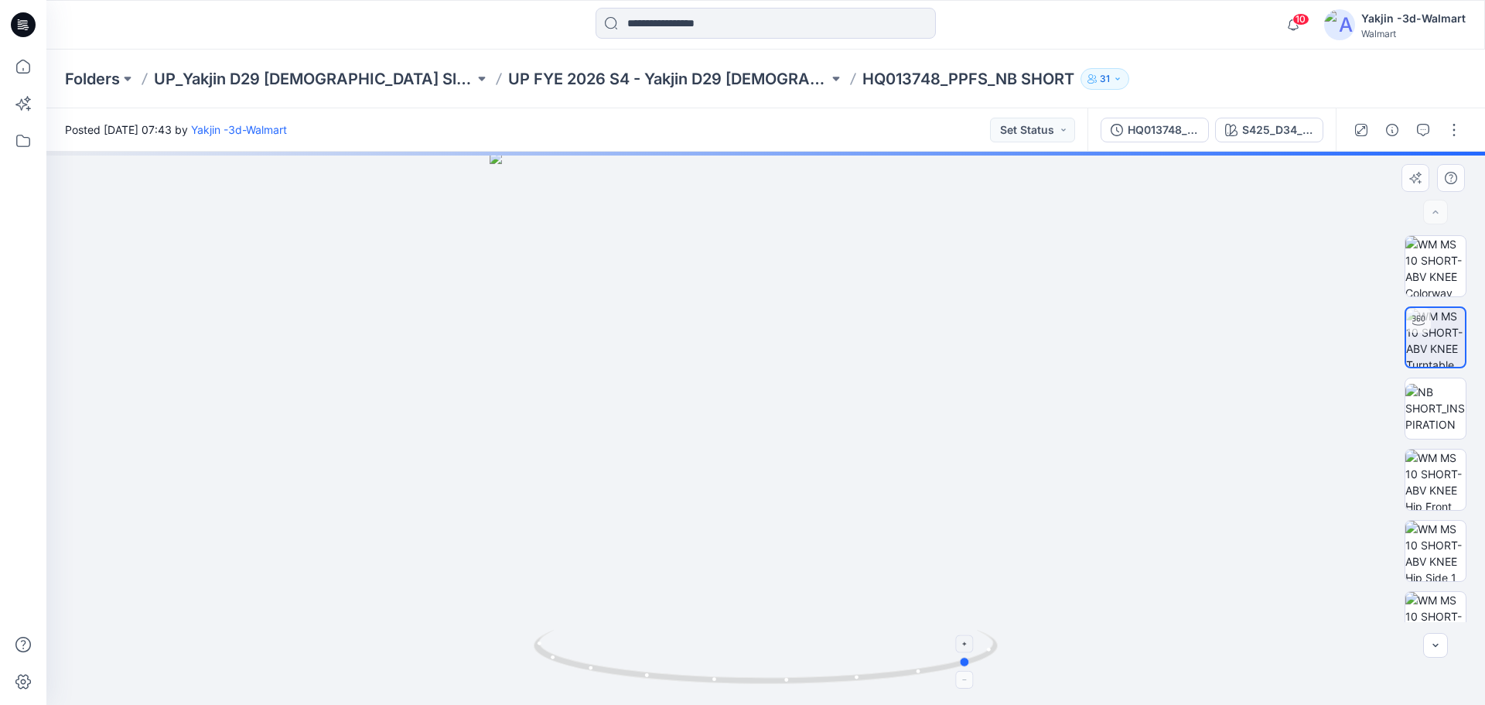
drag, startPoint x: 795, startPoint y: 673, endPoint x: 964, endPoint y: 644, distance: 171.8
click at [974, 670] on icon at bounding box center [768, 659] width 468 height 58
drag, startPoint x: 755, startPoint y: 684, endPoint x: 747, endPoint y: 687, distance: 8.1
click at [747, 687] on icon at bounding box center [768, 659] width 468 height 58
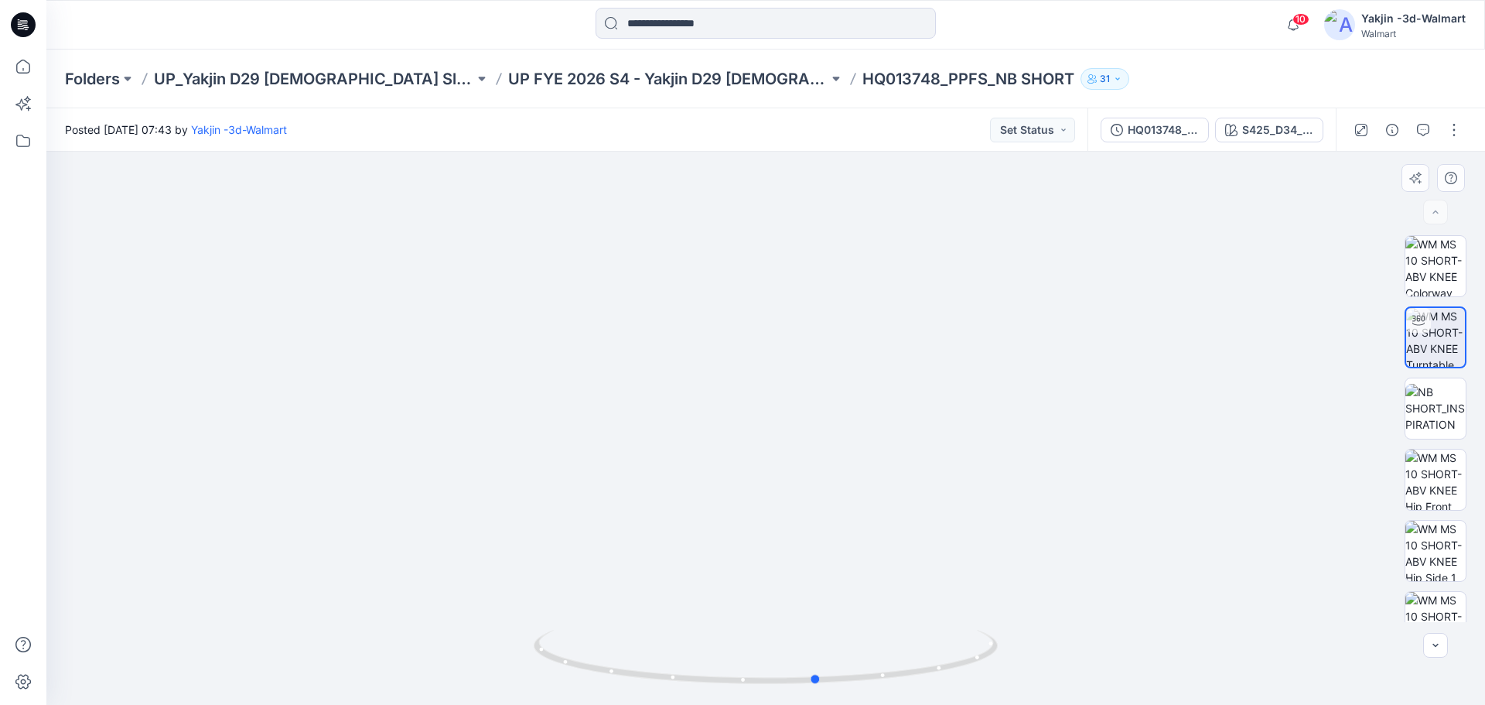
drag, startPoint x: 851, startPoint y: 687, endPoint x: 740, endPoint y: 691, distance: 111.5
click at [740, 691] on div at bounding box center [766, 665] width 464 height 77
drag, startPoint x: 846, startPoint y: 677, endPoint x: 1056, endPoint y: 674, distance: 209.6
click at [1056, 674] on div at bounding box center [765, 428] width 1438 height 553
drag, startPoint x: 755, startPoint y: 696, endPoint x: 996, endPoint y: 674, distance: 242.3
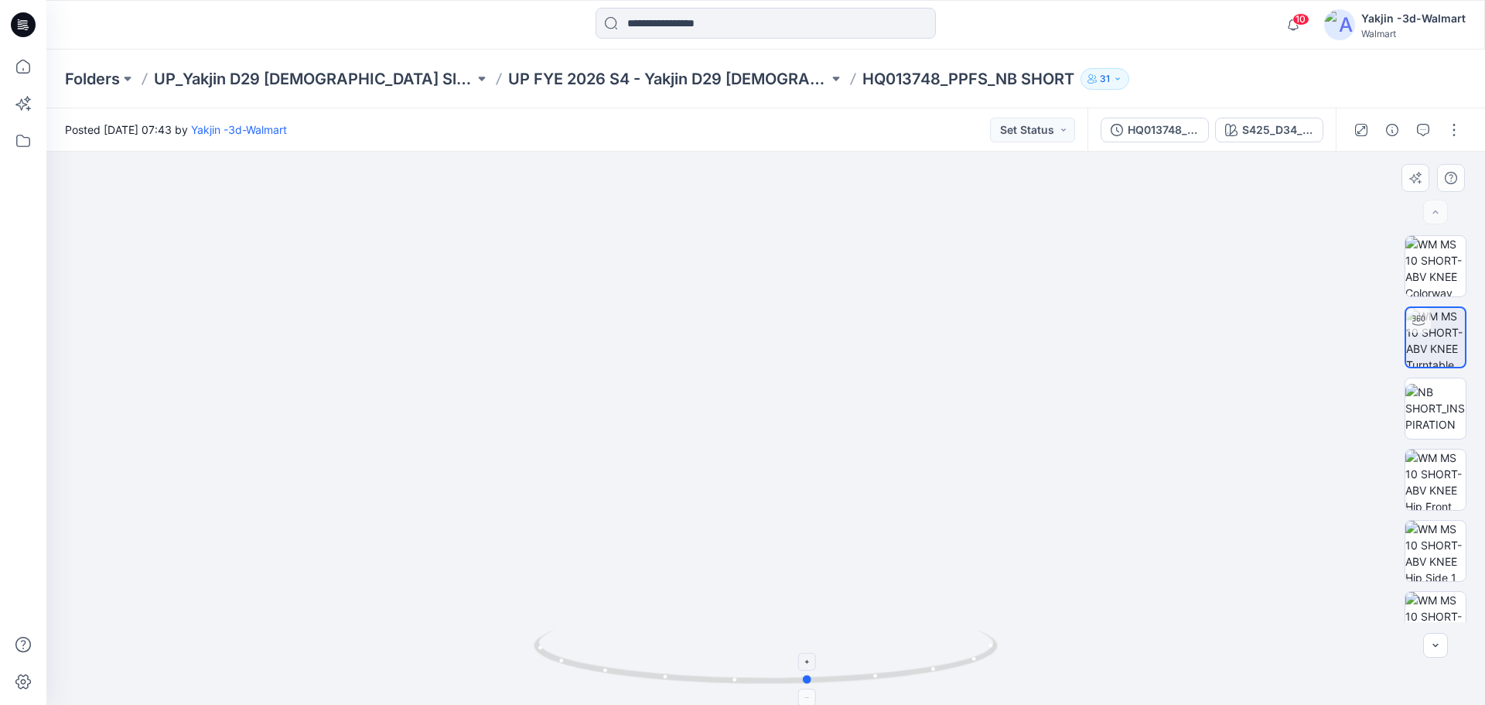
click at [996, 674] on div at bounding box center [766, 665] width 464 height 77
